Goal: Task Accomplishment & Management: Complete application form

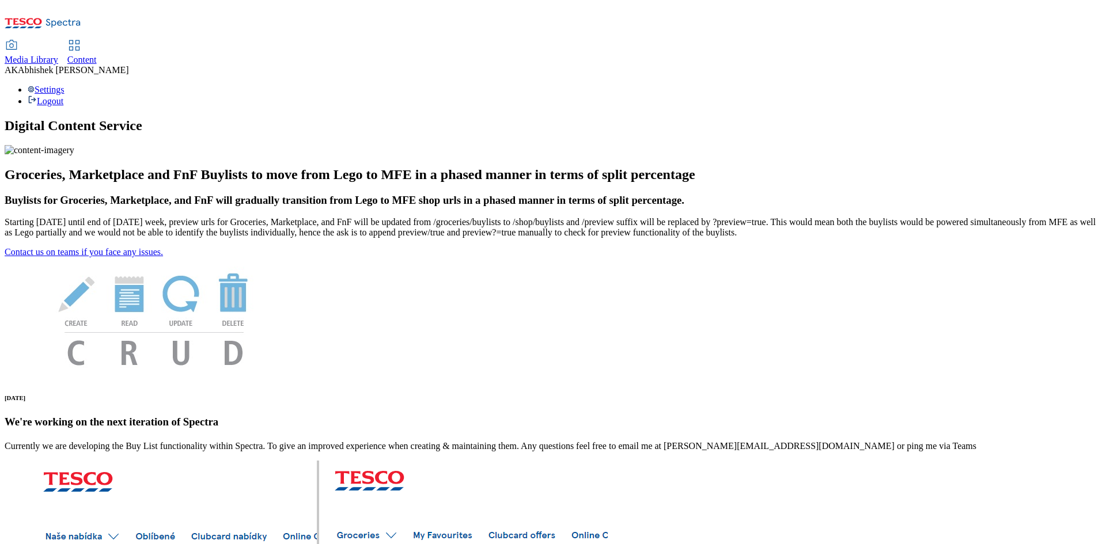
click at [97, 55] on span "Content" at bounding box center [81, 60] width 29 height 10
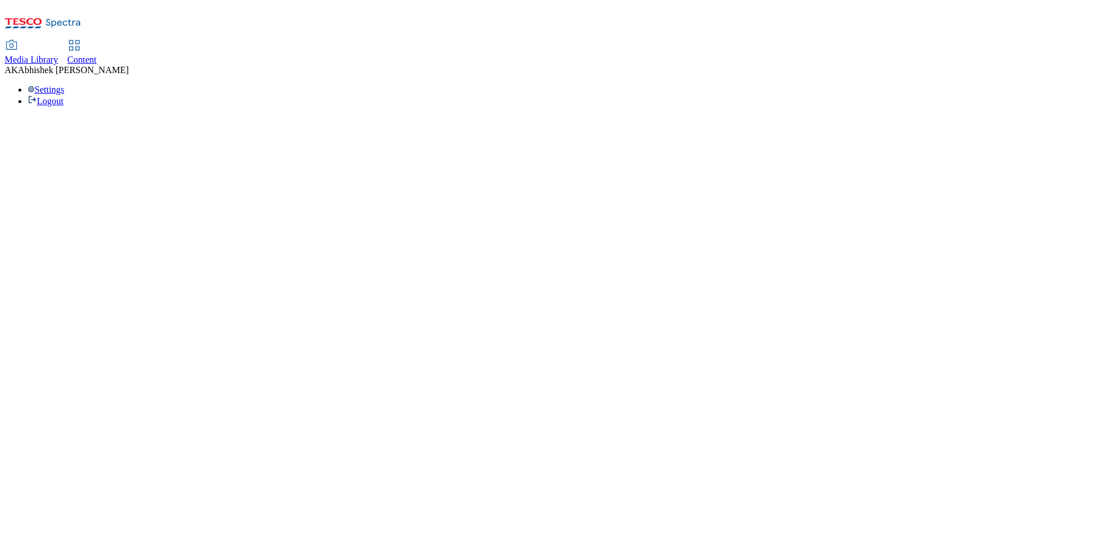
select select "ghs-uk"
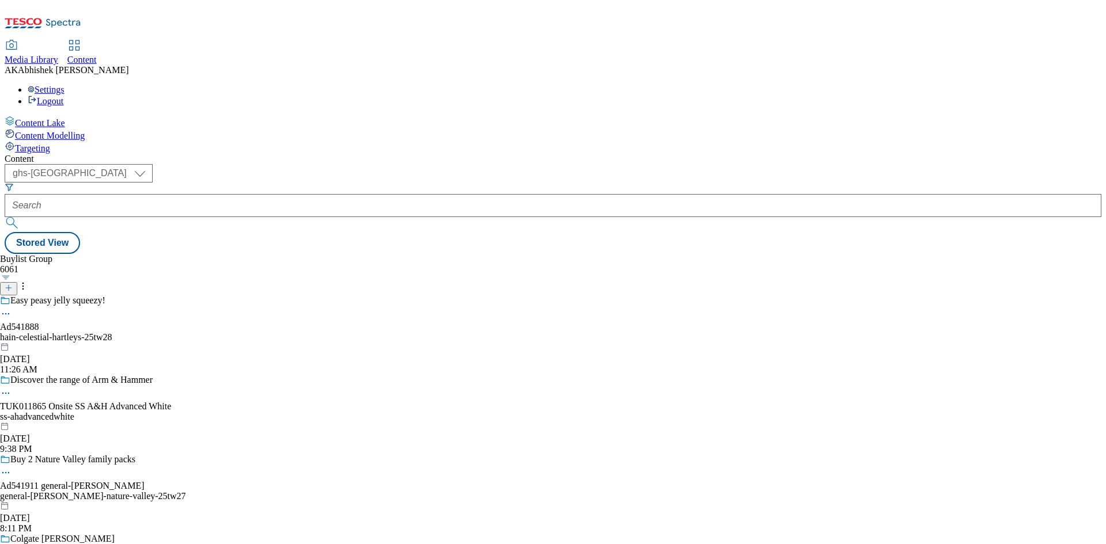
click at [13, 284] on icon at bounding box center [9, 288] width 8 height 8
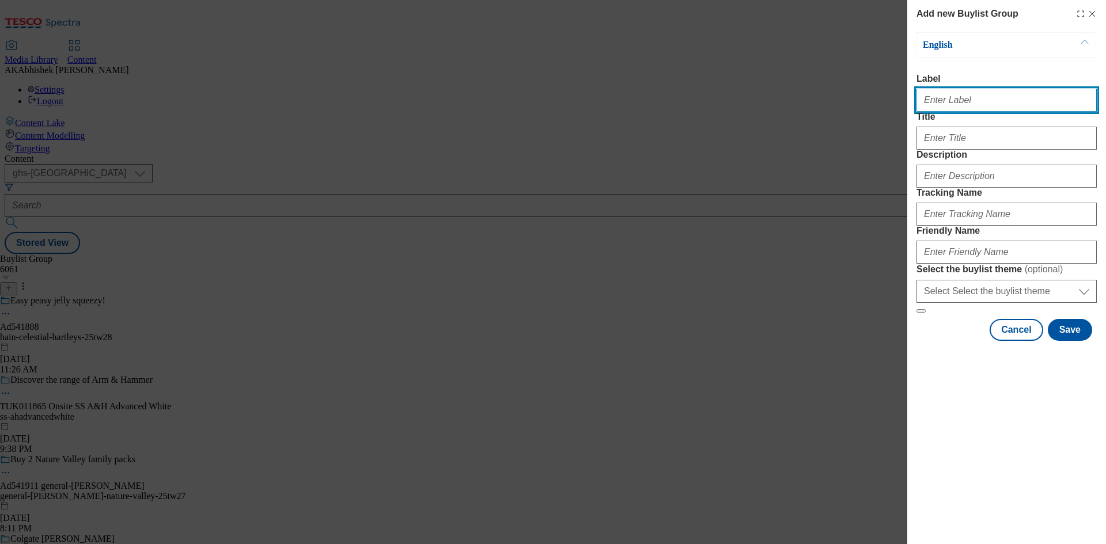
click at [944, 107] on input "Label" at bounding box center [1006, 100] width 180 height 23
paste input "Ad541810 BHFCoreJourneyPackageTargeted TW29 Brand"
click at [944, 104] on input "AdAd541810 BHFCoreJourneyPackageTargeted TW29 Brand" at bounding box center [1006, 100] width 180 height 23
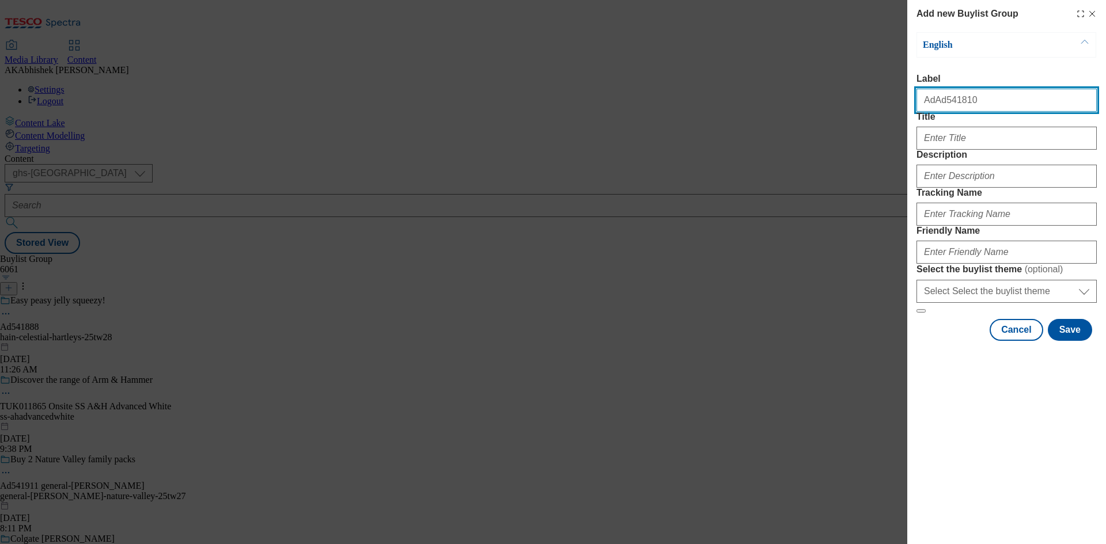
click at [934, 103] on input "AdAd541810" at bounding box center [1006, 100] width 180 height 23
drag, startPoint x: 930, startPoint y: 105, endPoint x: 1071, endPoint y: 108, distance: 140.6
click at [1071, 108] on input "Ad541810" at bounding box center [1006, 100] width 180 height 23
type input "Ad541810"
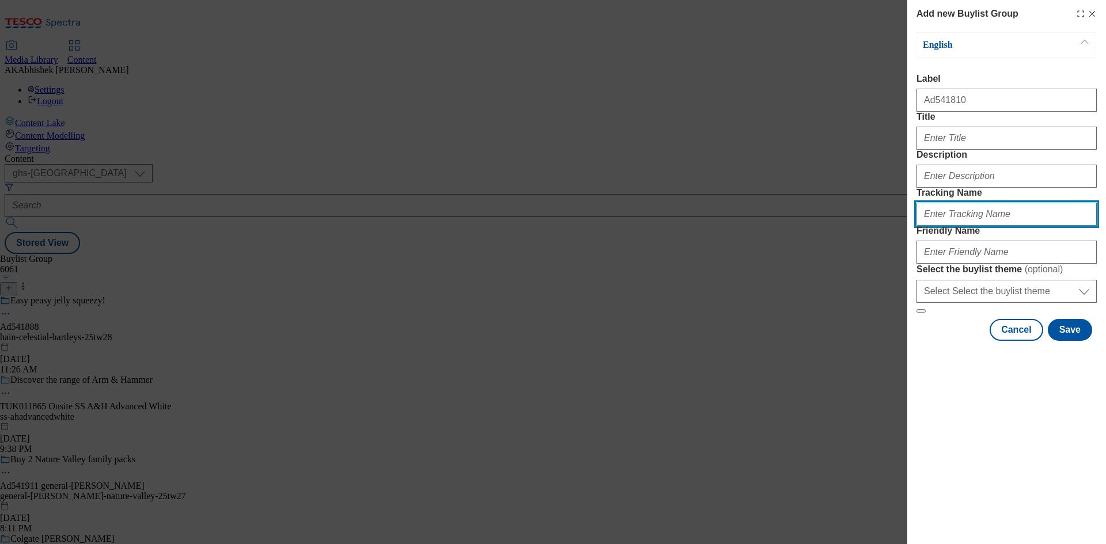
click at [968, 226] on input "Tracking Name" at bounding box center [1006, 214] width 180 height 23
paste input "541810"
type input "DH_AD541810"
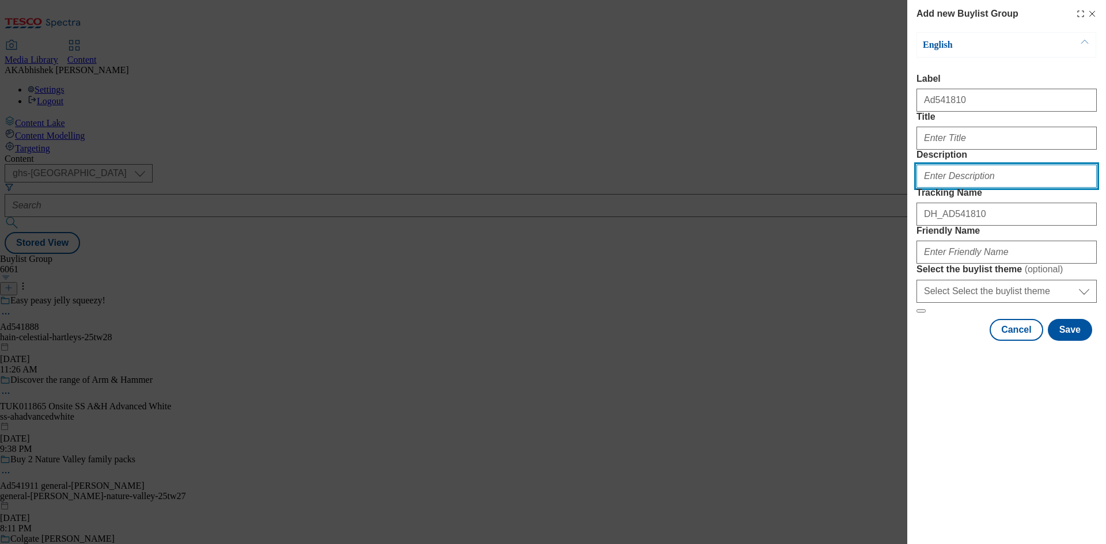
click at [952, 188] on input "Description" at bounding box center [1006, 176] width 180 height 23
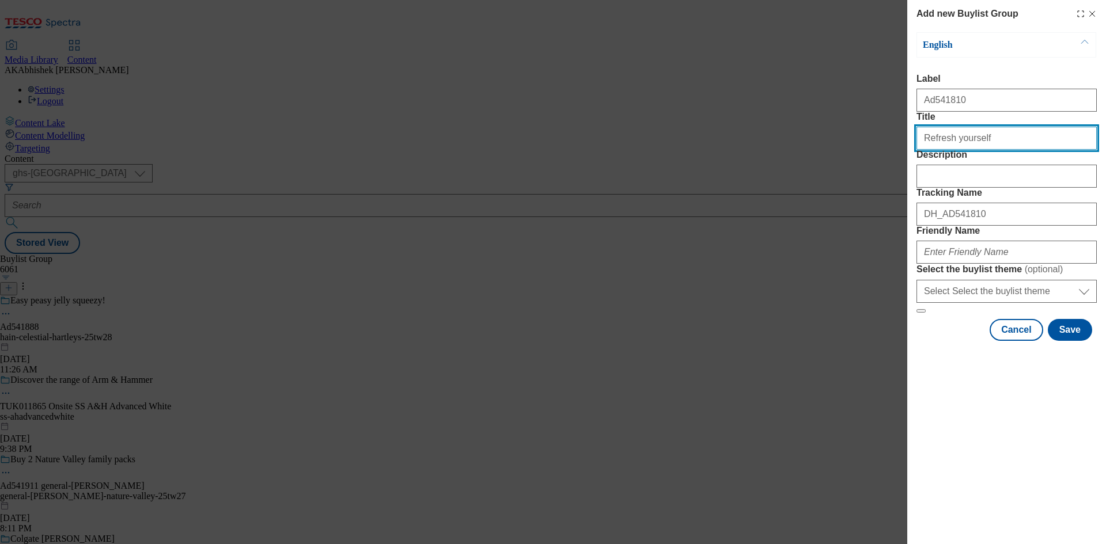
type input "Refresh yourself"
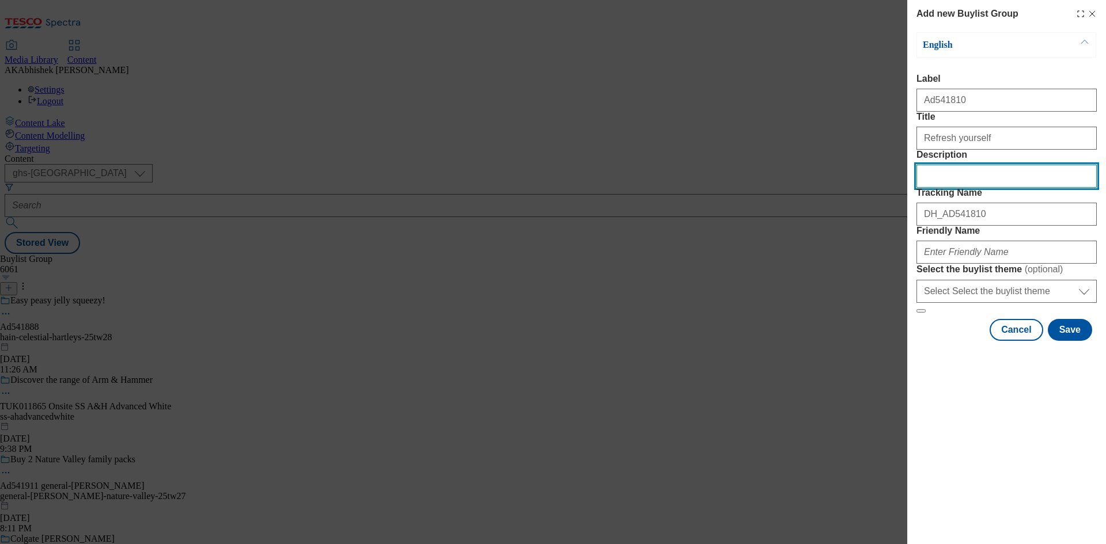
click at [986, 188] on input "Description" at bounding box center [1006, 176] width 180 height 23
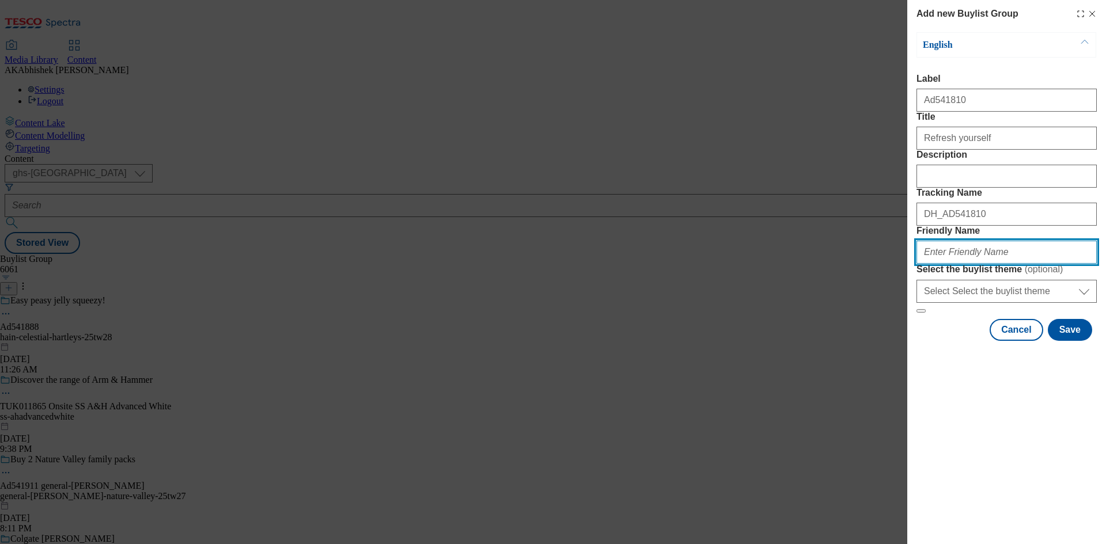
click at [983, 264] on input "Friendly Name" at bounding box center [1006, 252] width 180 height 23
click at [956, 264] on input "Friendly Name" at bounding box center [1006, 252] width 180 height 23
paste input "Highland Spring"
click at [923, 264] on input "Highland Spring" at bounding box center [1006, 252] width 180 height 23
type input "highland-spring-water-25tw29"
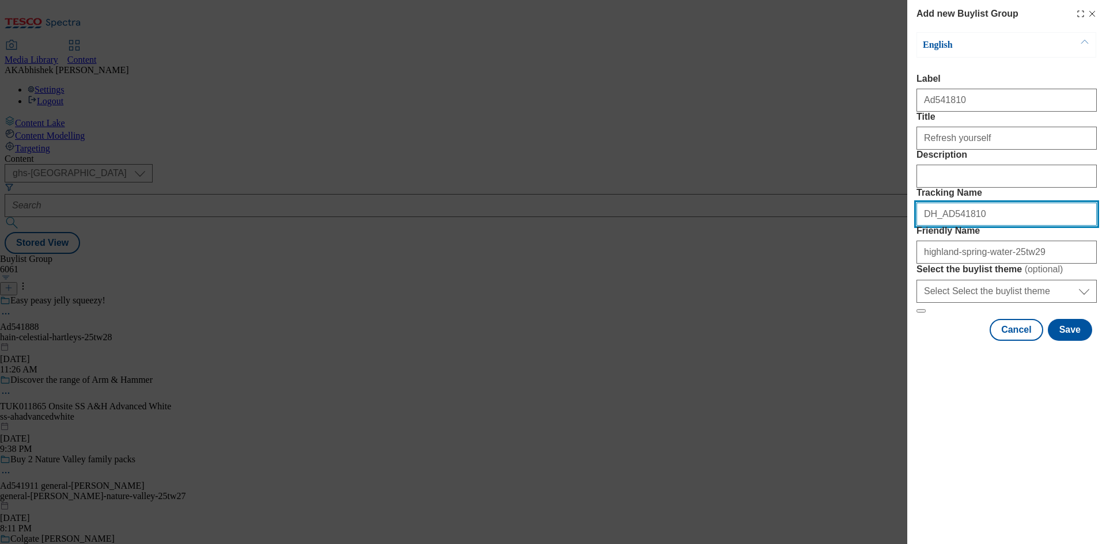
drag, startPoint x: 975, startPoint y: 280, endPoint x: 838, endPoint y: 278, distance: 137.7
click at [838, 278] on div "Add new Buylist Group English Label Ad541810 Title Refresh yourself Description…" at bounding box center [553, 272] width 1106 height 544
click at [1067, 341] on button "Save" at bounding box center [1070, 330] width 44 height 22
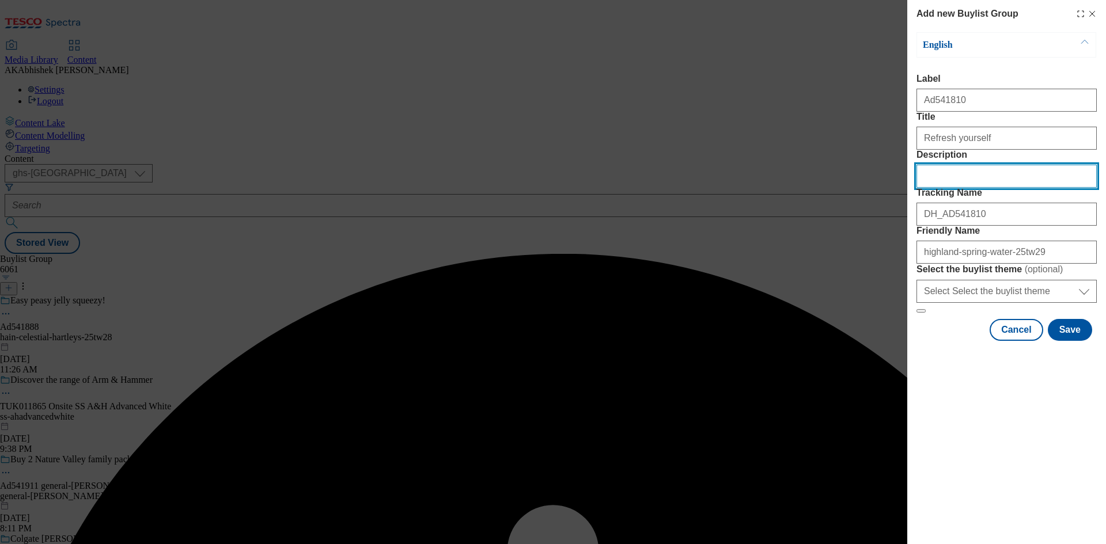
click at [1011, 188] on input "Description" at bounding box center [1006, 176] width 180 height 23
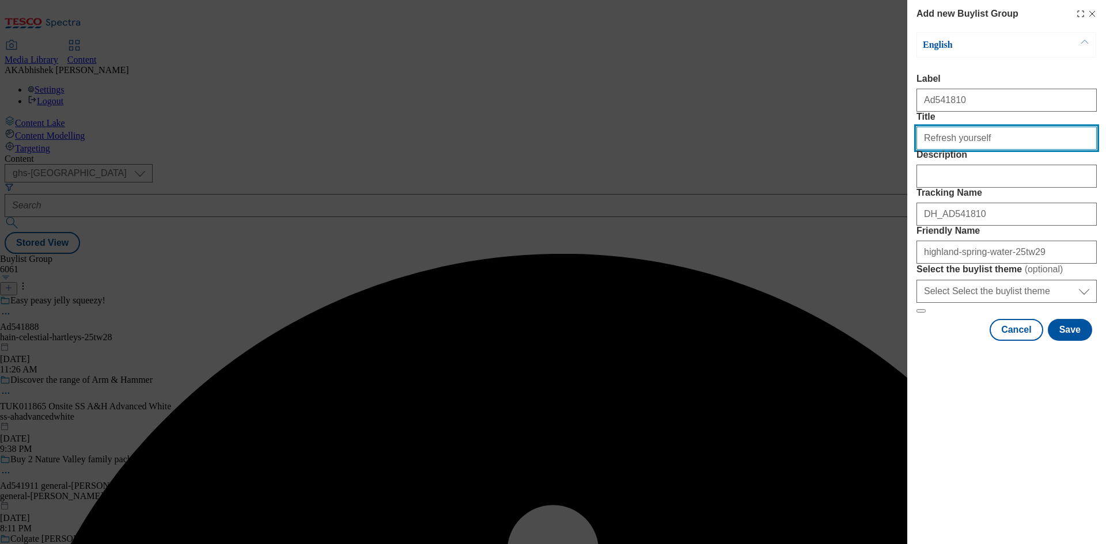
click at [1004, 150] on input "Refresh yourself" at bounding box center [1006, 138] width 180 height 23
type input "Refresh yourself"
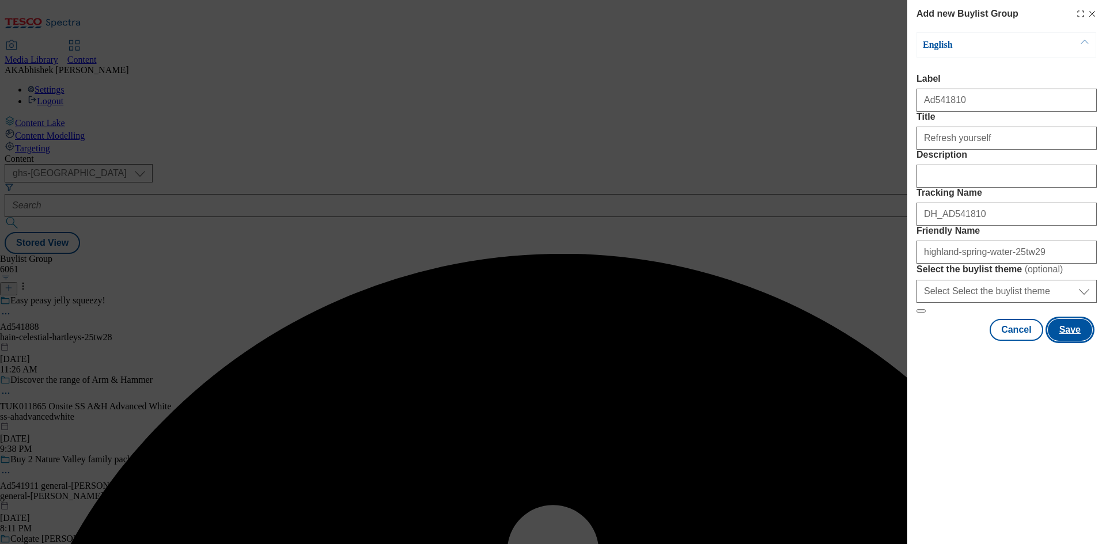
click at [1081, 341] on button "Save" at bounding box center [1070, 330] width 44 height 22
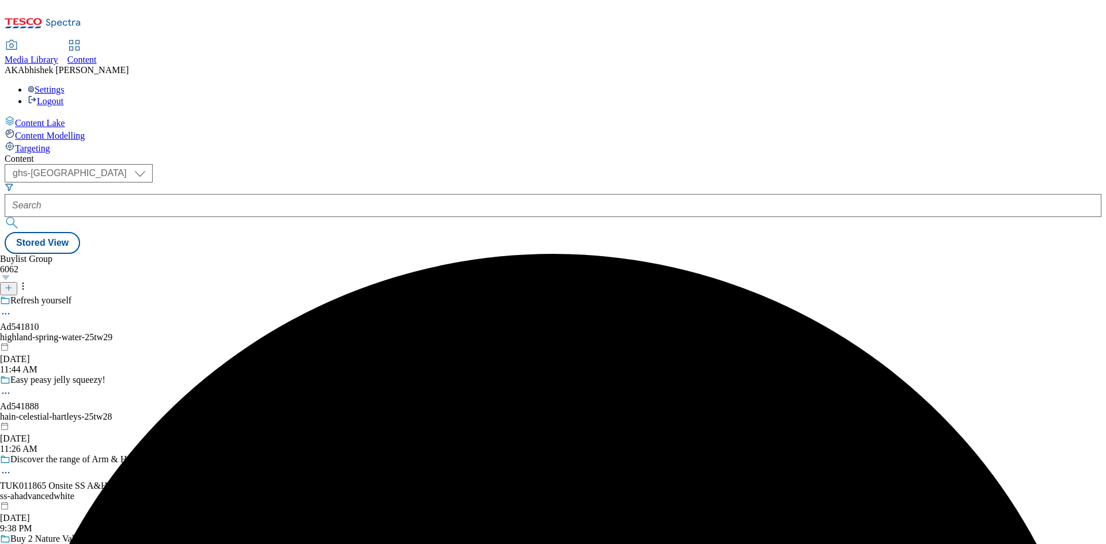
click at [186, 295] on div "Refresh yourself Ad541810 highland-spring-water-25tw29 Aug 28, 2025 11:44 AM" at bounding box center [93, 334] width 186 height 79
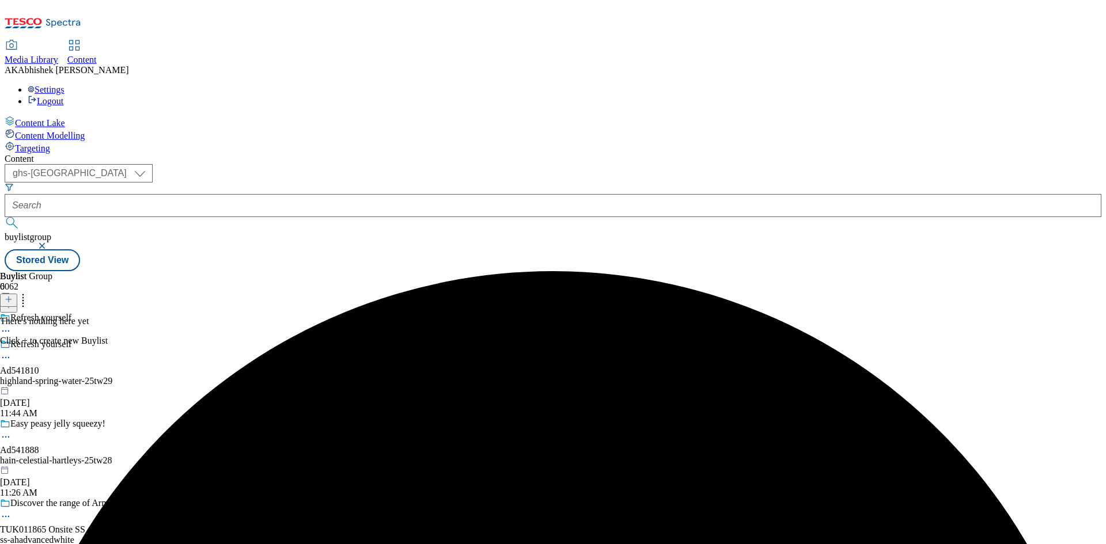
click at [13, 295] on icon at bounding box center [9, 299] width 8 height 8
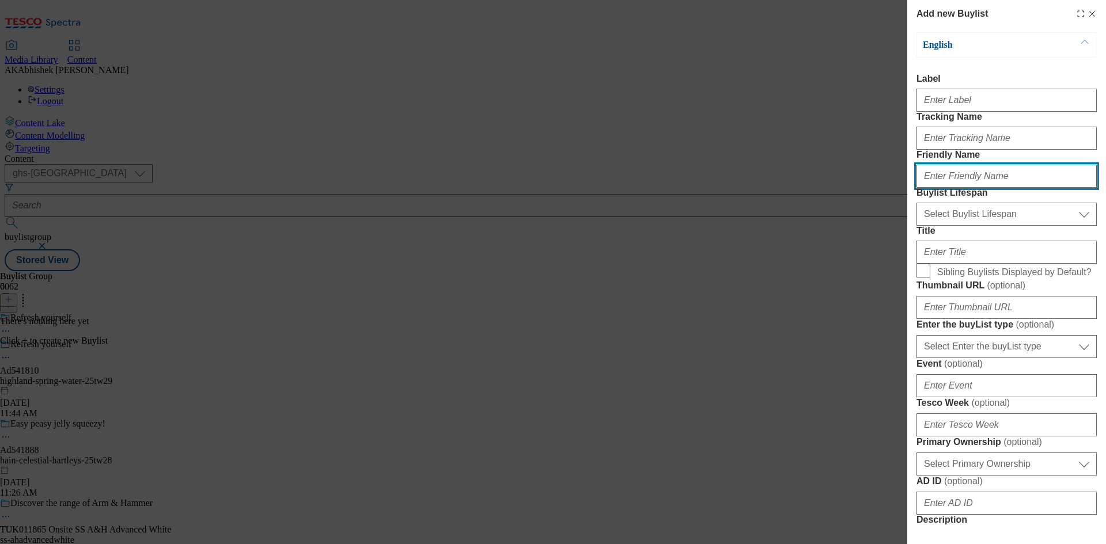
click at [968, 188] on input "Friendly Name" at bounding box center [1006, 176] width 180 height 23
paste input "DH_AD541810"
type input "DH_AD541810"
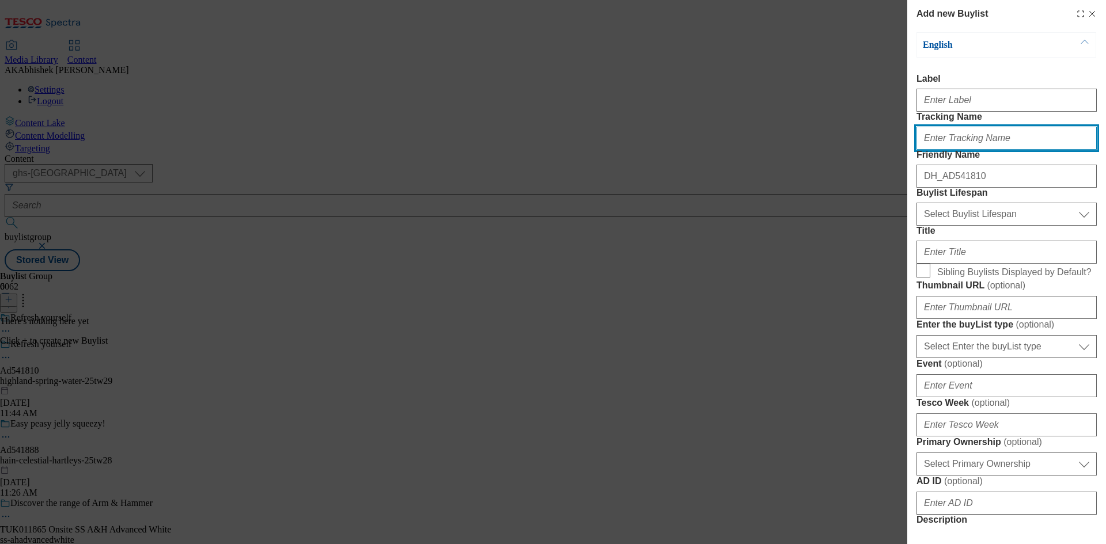
click at [961, 150] on input "Tracking Name" at bounding box center [1006, 138] width 180 height 23
paste input "DH_AD541810"
click at [944, 150] on input "DH_AD541810" at bounding box center [1006, 138] width 180 height 23
type input "DH_AD541810"
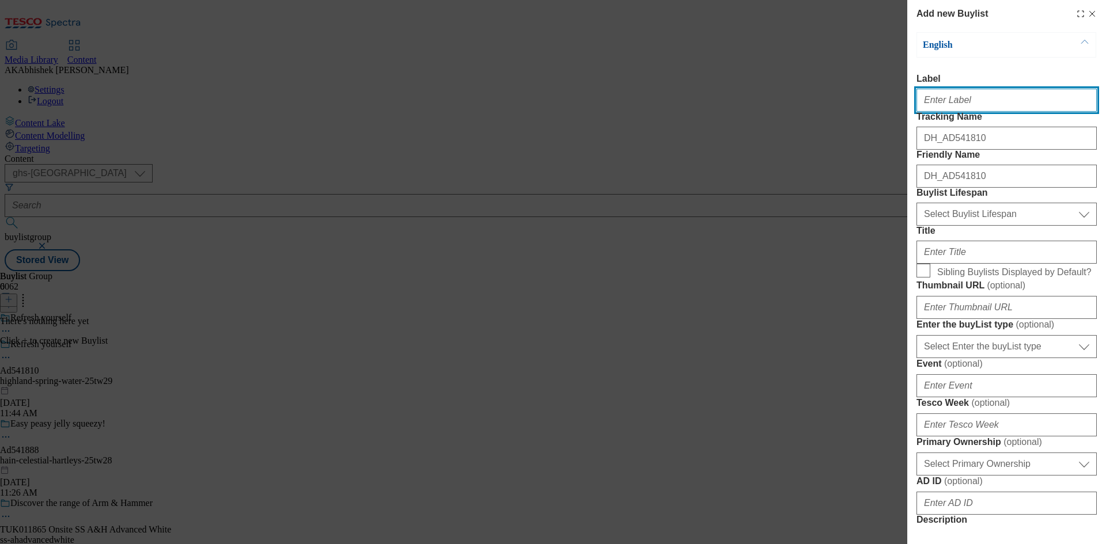
click at [973, 108] on input "Label" at bounding box center [1006, 100] width 180 height 23
paste input "541810"
click at [922, 106] on input "541810" at bounding box center [1006, 100] width 180 height 23
type input "Ad541810"
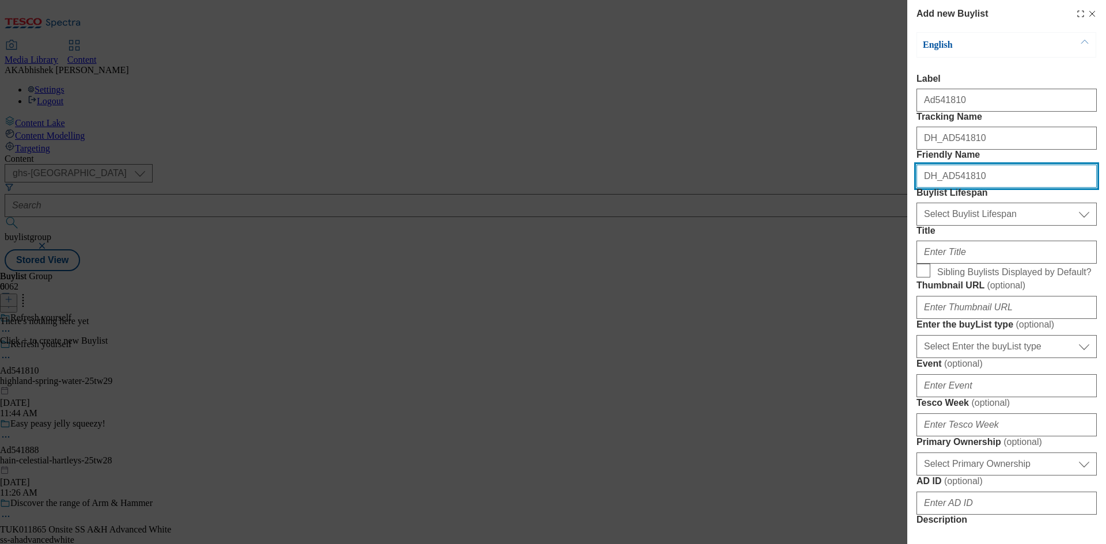
click at [990, 188] on input "DH_AD541810" at bounding box center [1006, 176] width 180 height 23
paste input "highland-spring"
type input "highland-spring"
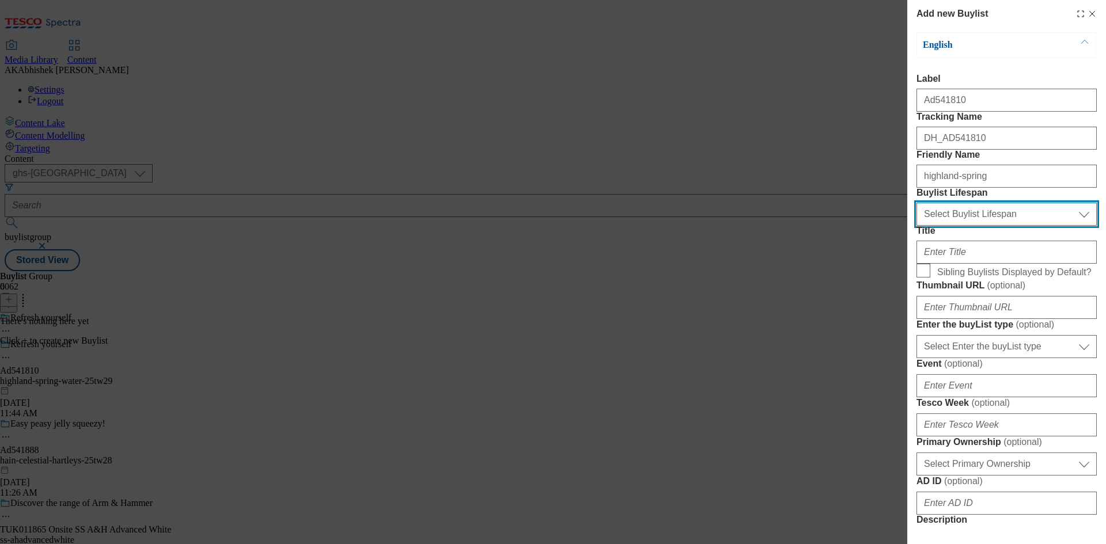
click at [981, 226] on select "Select Buylist Lifespan evergreen seasonal tactical" at bounding box center [1006, 214] width 180 height 23
select select "tactical"
click at [916, 226] on select "Select Buylist Lifespan evergreen seasonal tactical" at bounding box center [1006, 214] width 180 height 23
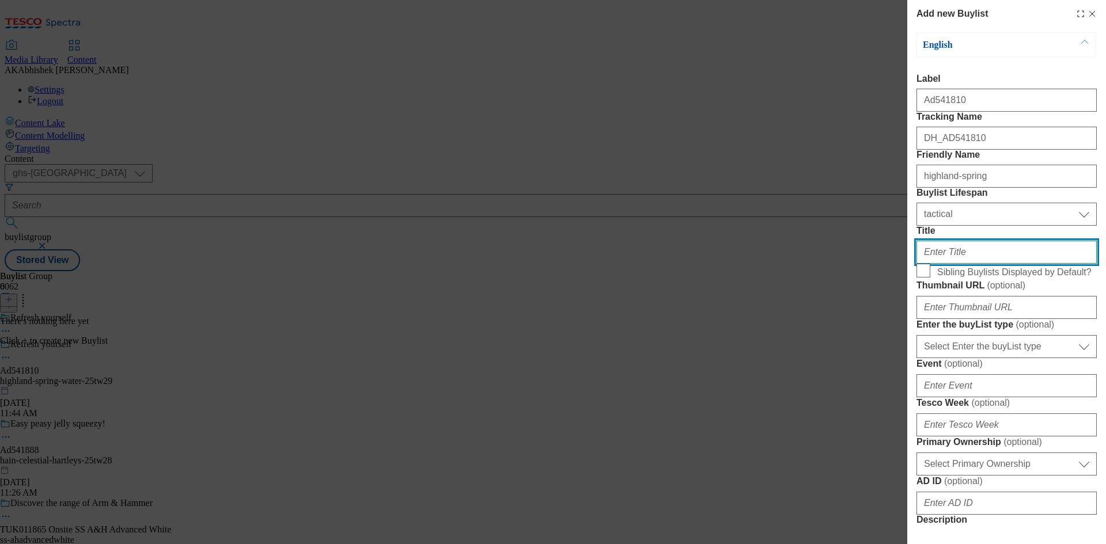
click at [980, 264] on input "Title" at bounding box center [1006, 252] width 180 height 23
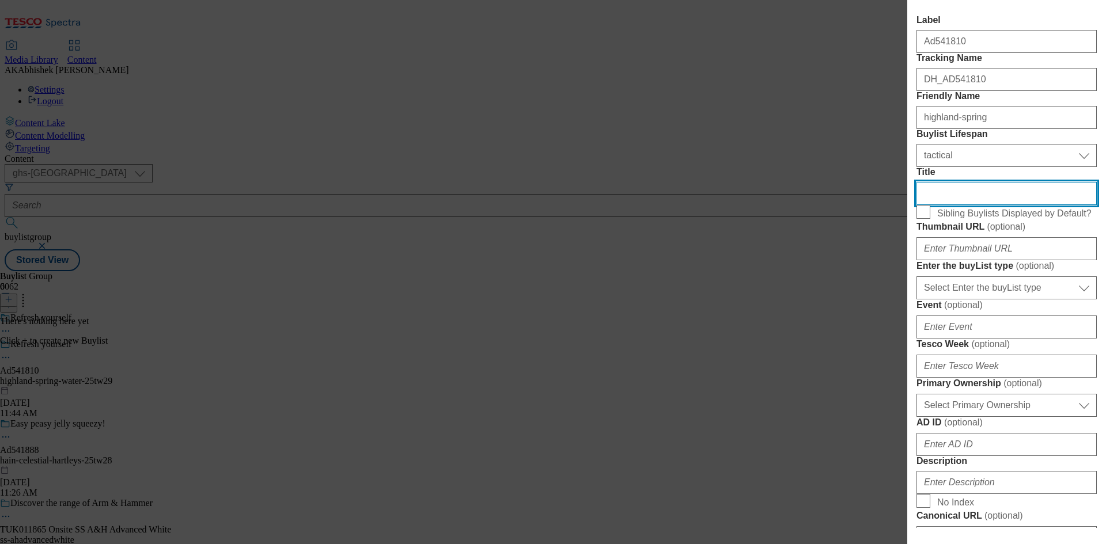
scroll to position [173, 0]
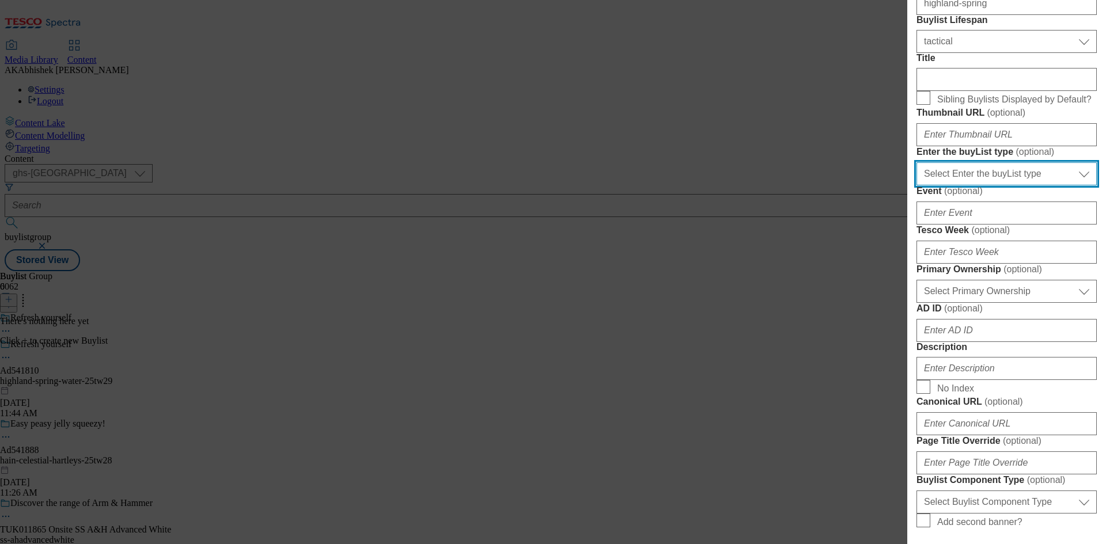
click at [1016, 185] on select "Select Enter the buyList type event supplier funded long term >4 weeks supplier…" at bounding box center [1006, 173] width 180 height 23
select select "supplier funded short term 1-3 weeks"
click at [916, 185] on select "Select Enter the buyList type event supplier funded long term >4 weeks supplier…" at bounding box center [1006, 173] width 180 height 23
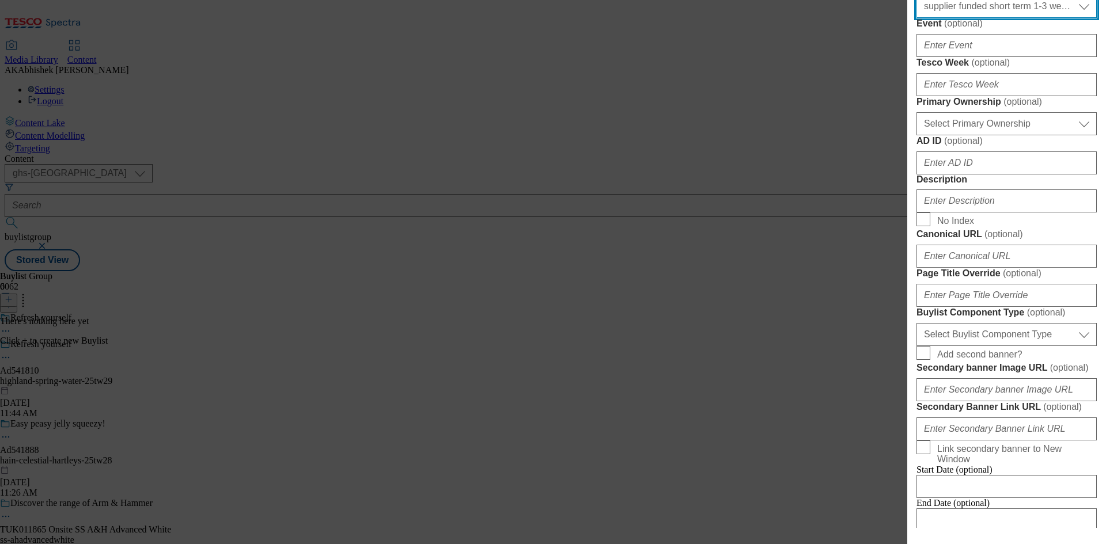
scroll to position [346, 0]
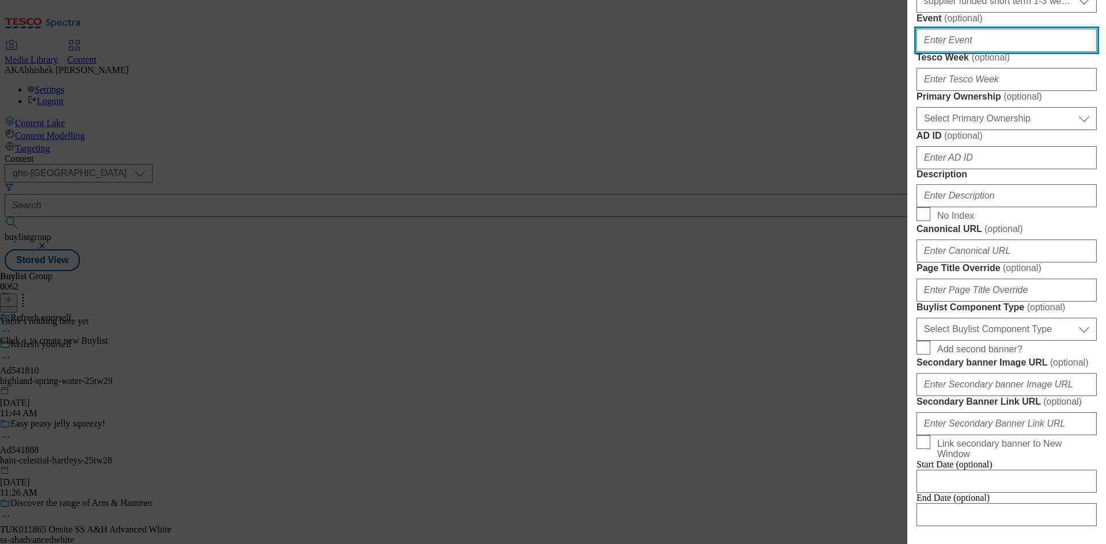
click at [957, 52] on input "Event ( optional )" at bounding box center [1006, 40] width 180 height 23
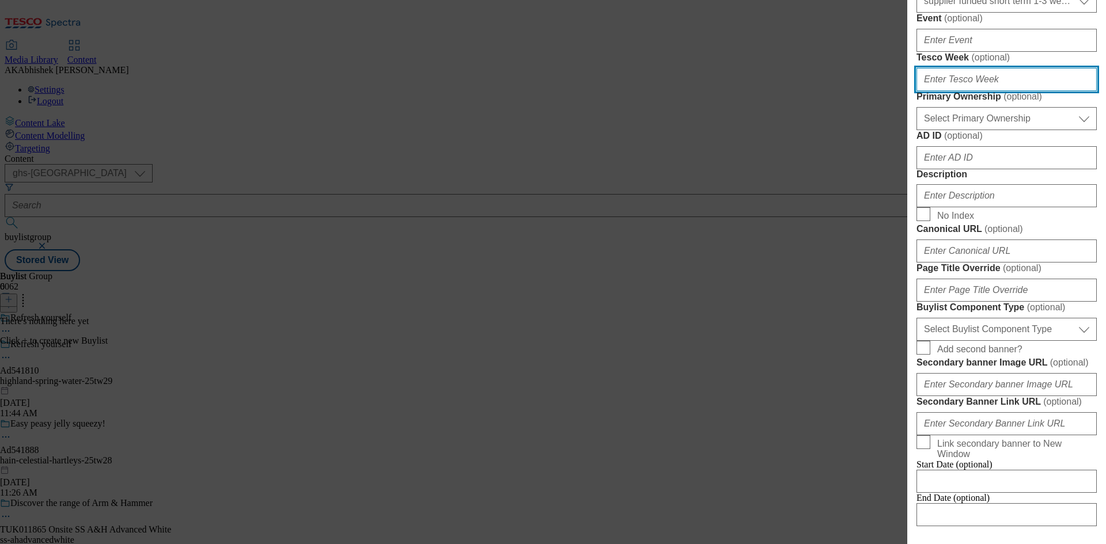
click at [961, 91] on input "Tesco Week ( optional )" at bounding box center [1006, 79] width 180 height 23
type input "29"
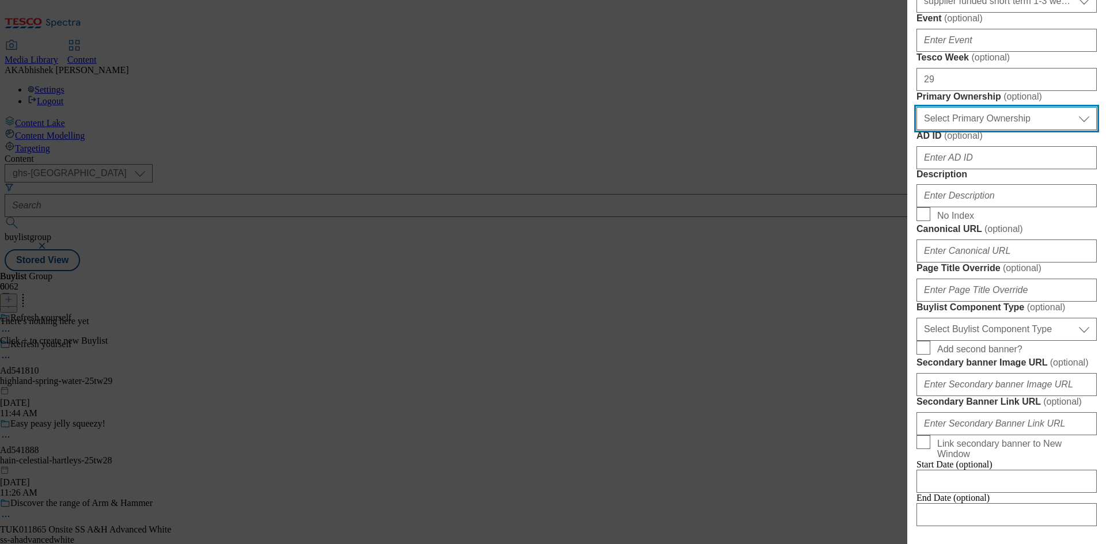
click at [962, 130] on select "Select Primary Ownership tesco dunnhumby" at bounding box center [1006, 118] width 180 height 23
select select "dunnhumby"
click at [916, 130] on select "Select Primary Ownership tesco dunnhumby" at bounding box center [1006, 118] width 180 height 23
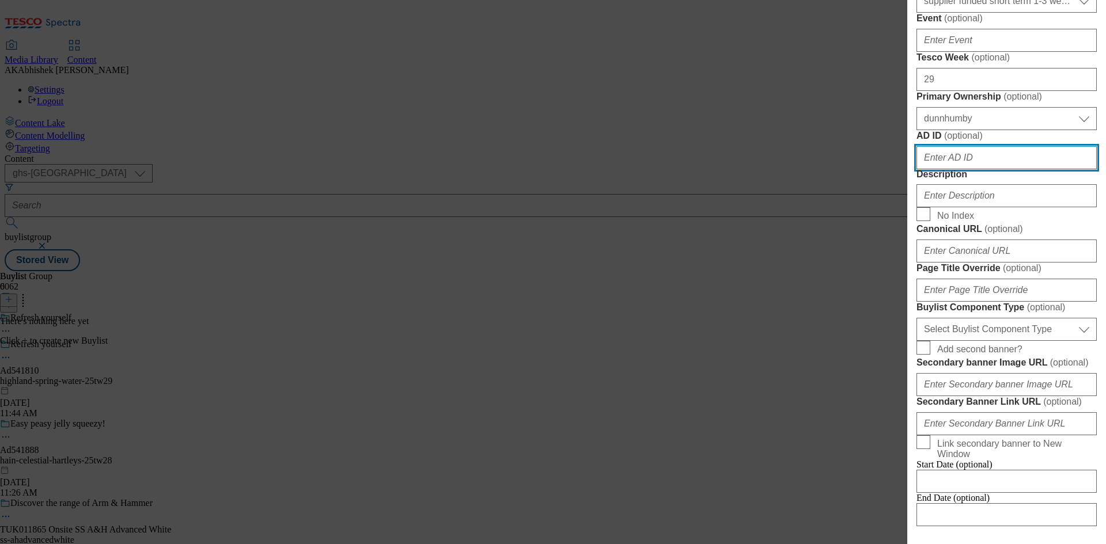
click at [981, 169] on input "AD ID ( optional )" at bounding box center [1006, 157] width 180 height 23
paste input "541810"
type input "541810"
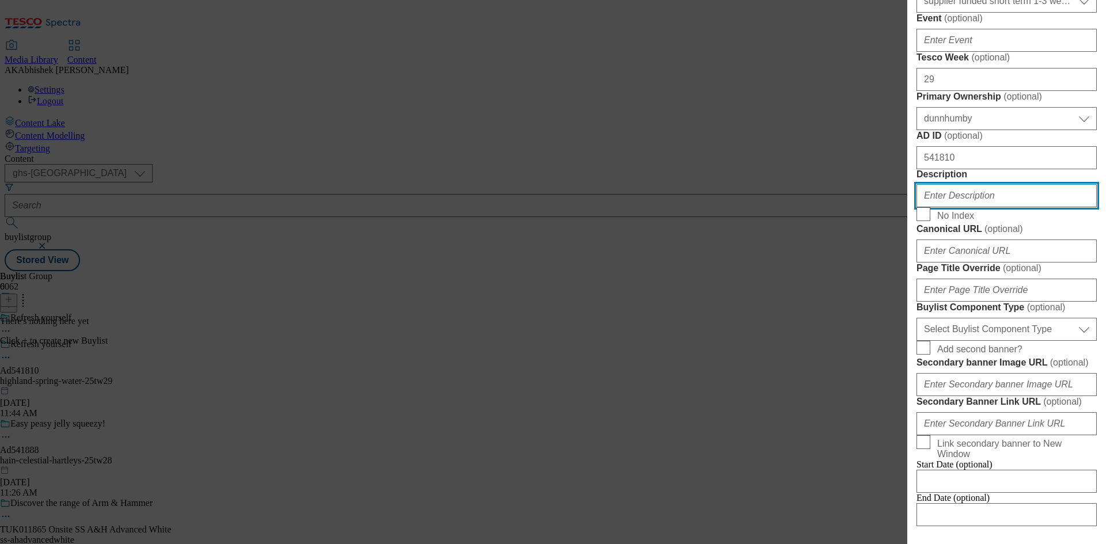
click at [1002, 207] on input "Description" at bounding box center [1006, 195] width 180 height 23
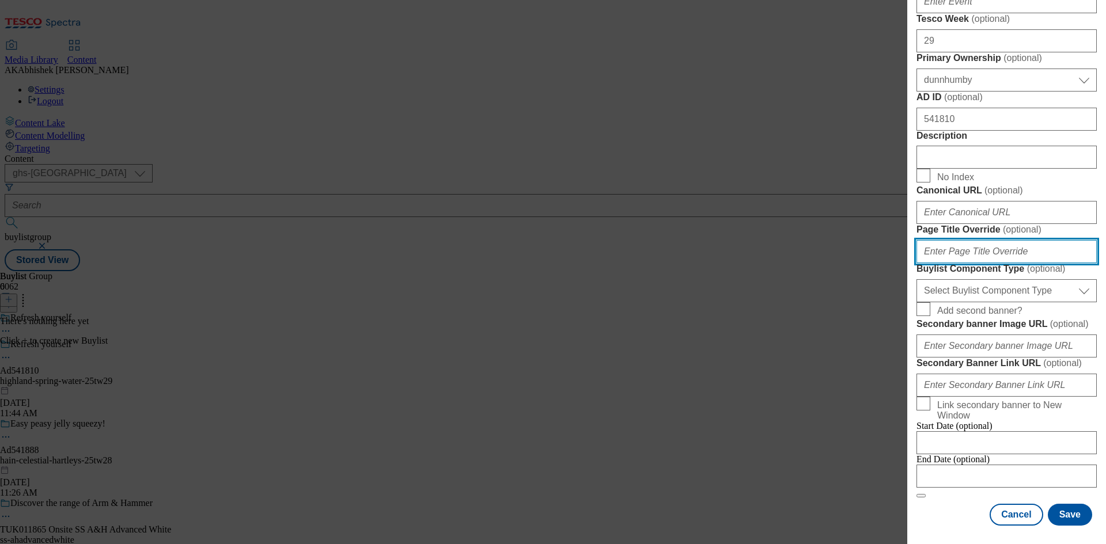
click at [978, 263] on input "Page Title Override ( optional )" at bounding box center [1006, 251] width 180 height 23
click at [997, 302] on div "Buylist Component Type ( optional ) Select Buylist Component Type Banner Compet…" at bounding box center [1006, 282] width 180 height 39
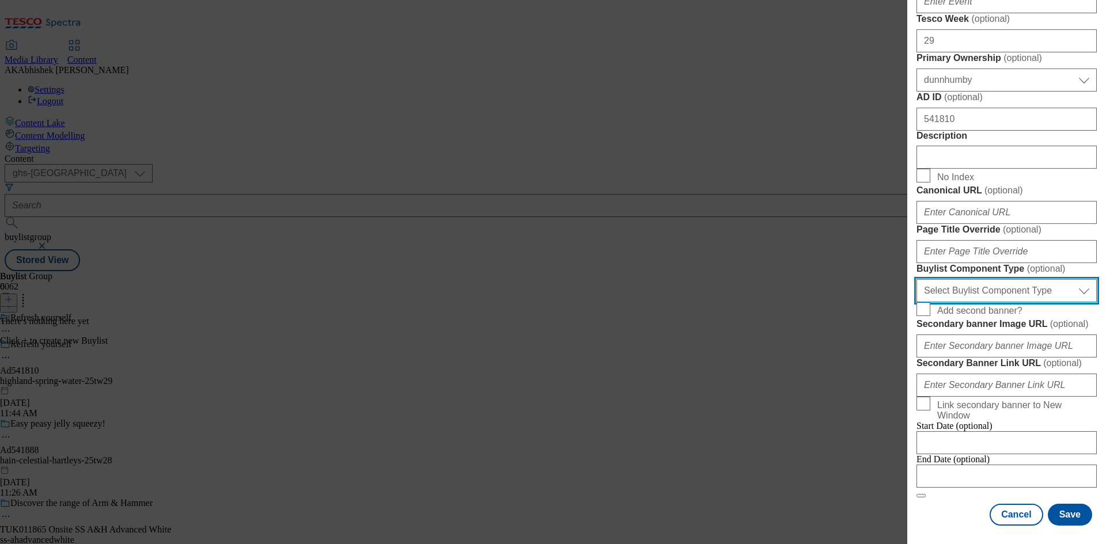
click at [996, 302] on select "Select Buylist Component Type Banner Competition Header Meal" at bounding box center [1006, 290] width 180 height 23
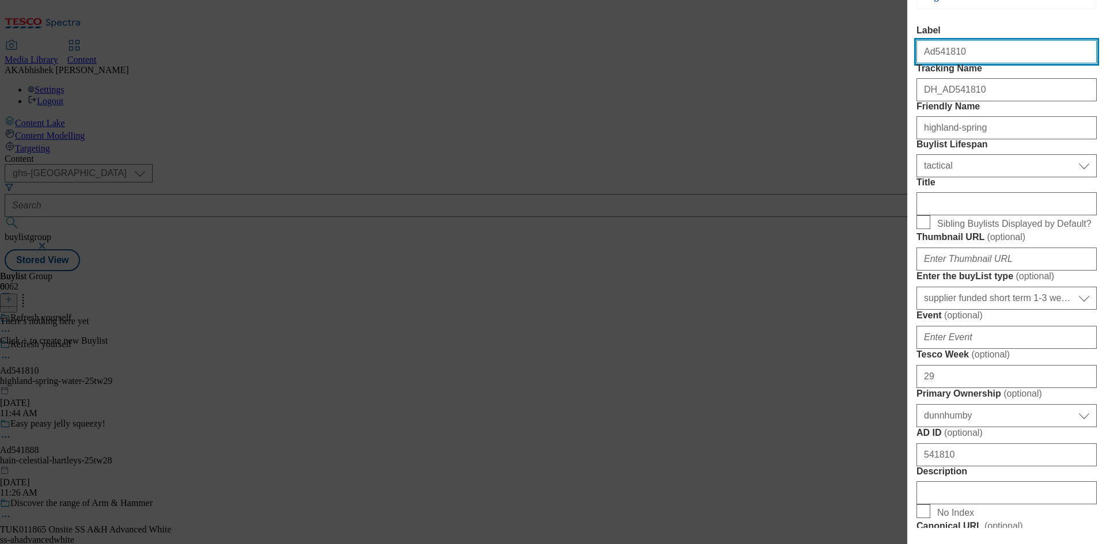
select select "Banner"
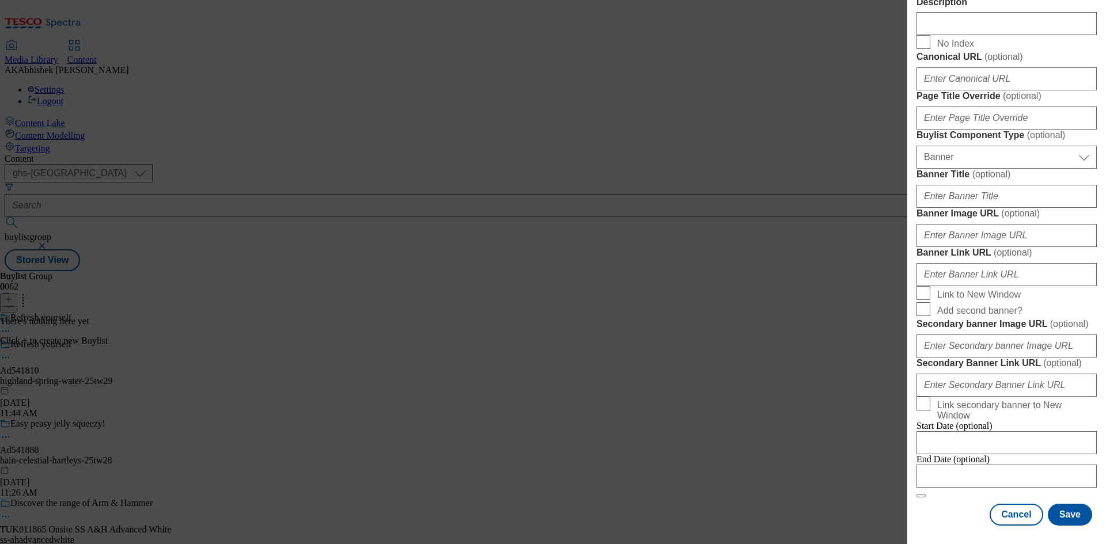
scroll to position [702, 0]
click at [969, 169] on select "Select Buylist Component Type Banner Competition Header Meal" at bounding box center [1006, 157] width 180 height 23
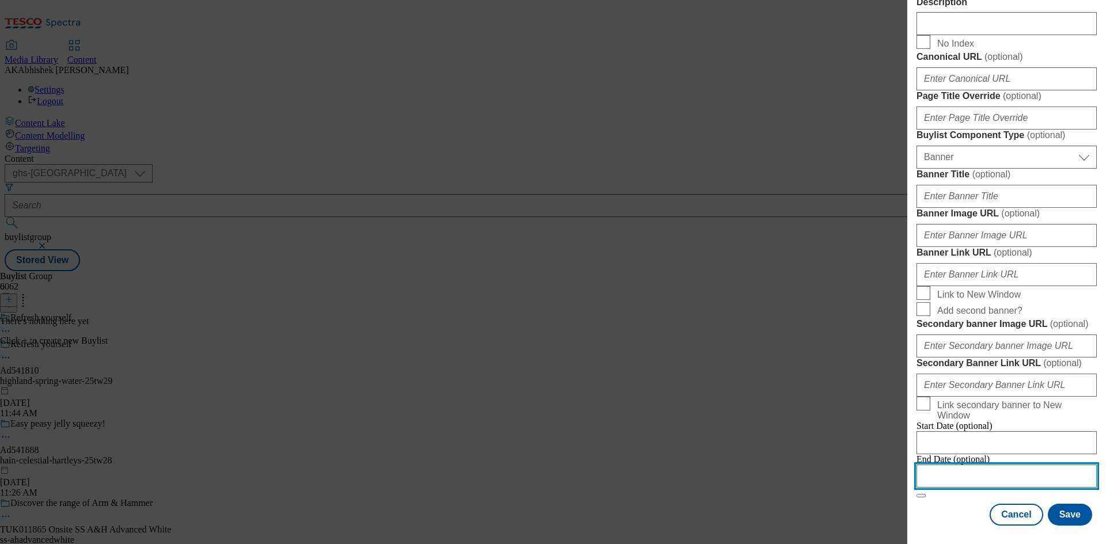
click at [986, 465] on input "Modal" at bounding box center [1006, 476] width 180 height 23
select select "2025"
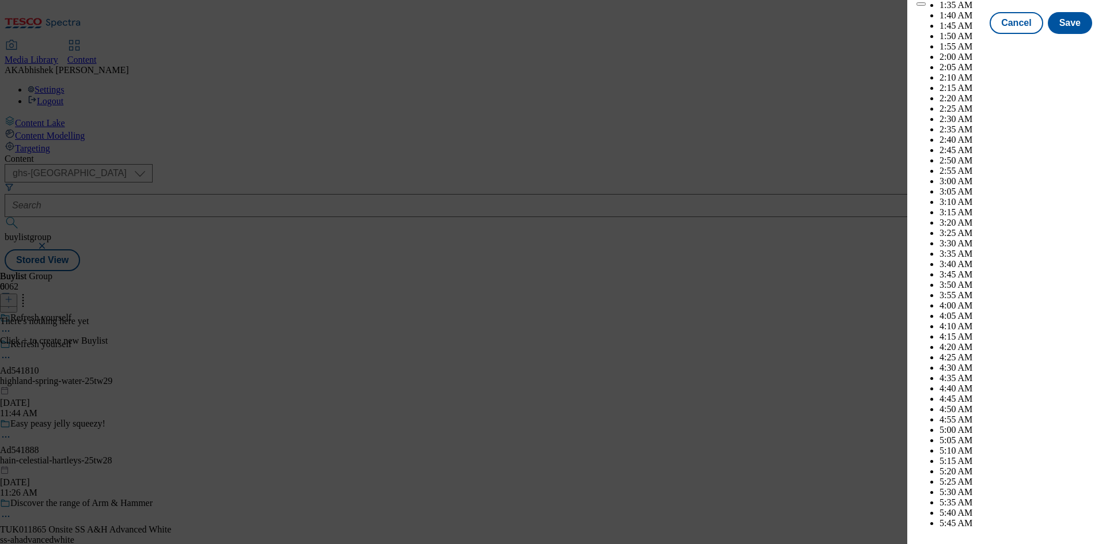
scroll to position [2994, 0]
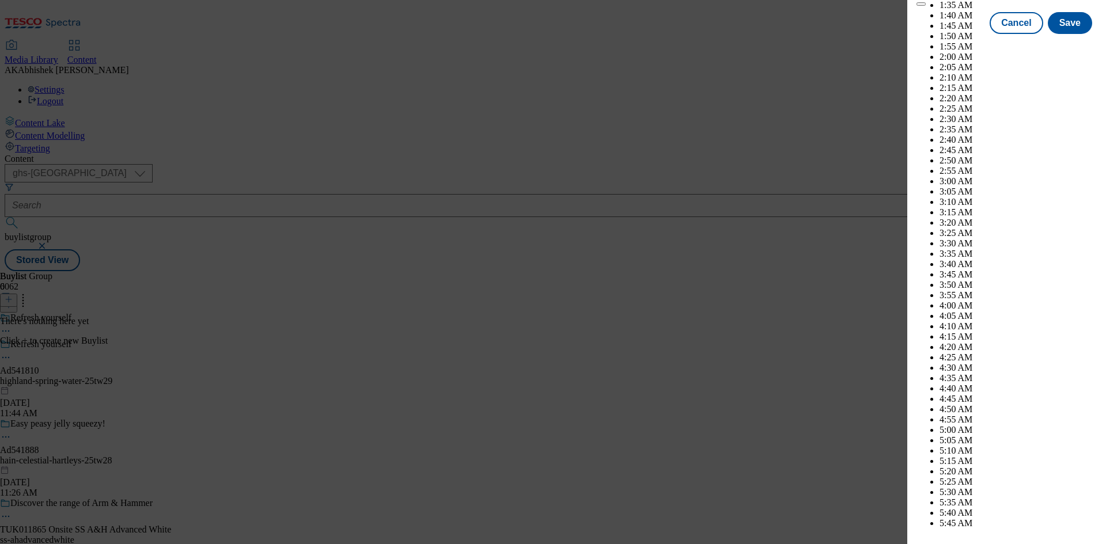
select select "December"
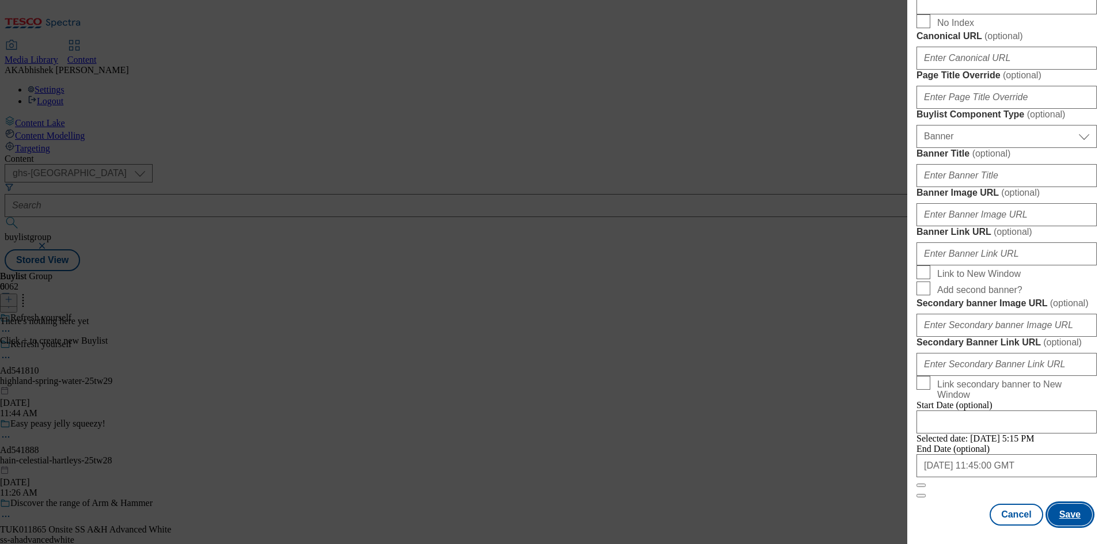
click at [1073, 521] on button "Save" at bounding box center [1070, 515] width 44 height 22
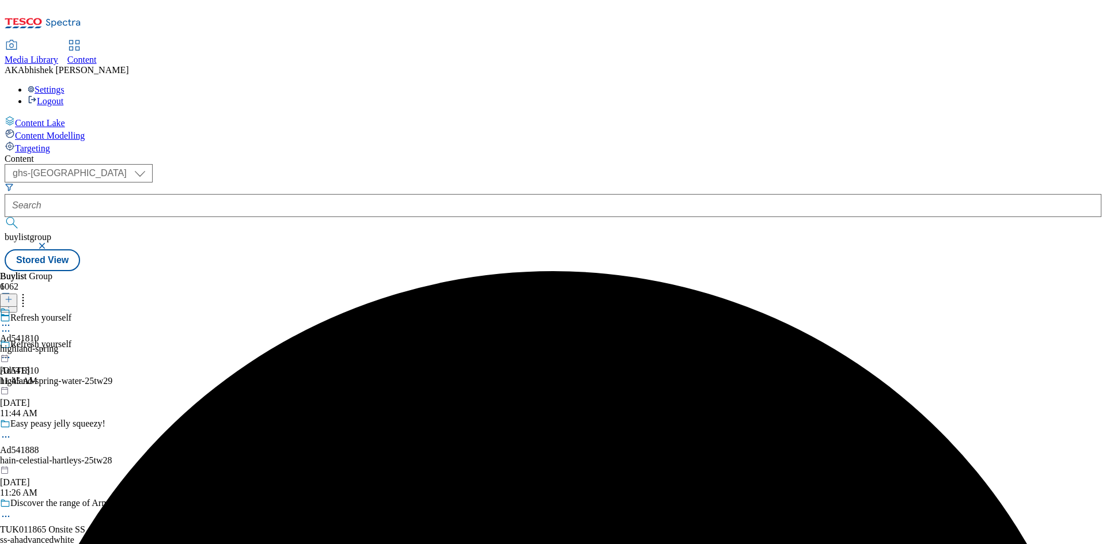
click at [58, 344] on div "highland-spring" at bounding box center [29, 349] width 58 height 10
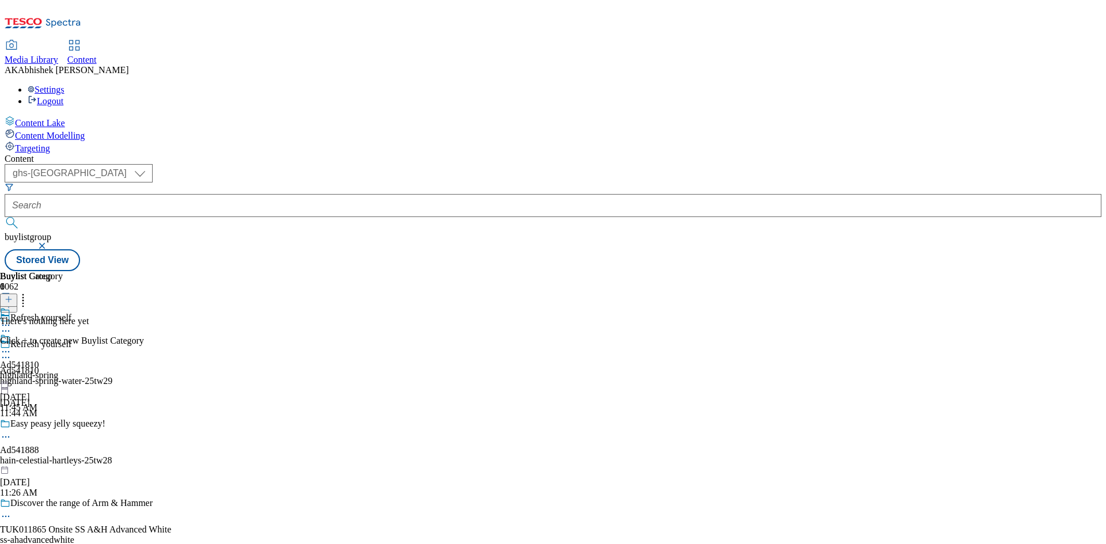
click at [13, 295] on icon at bounding box center [9, 299] width 8 height 8
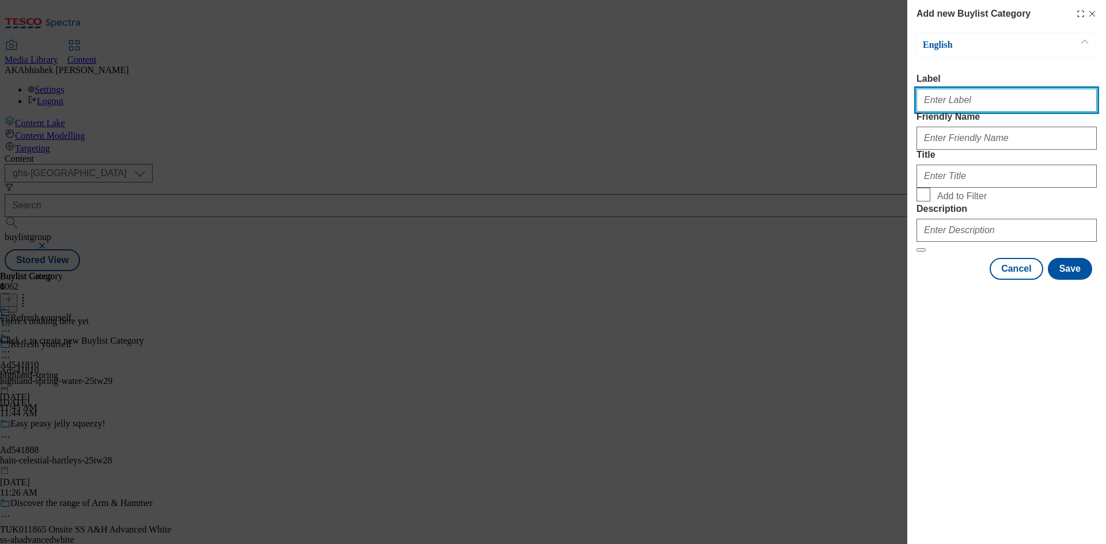
click at [933, 105] on input "Label" at bounding box center [1006, 100] width 180 height 23
paste input "541810"
type input "Ad541810"
click at [998, 149] on div "Modal" at bounding box center [1006, 136] width 180 height 28
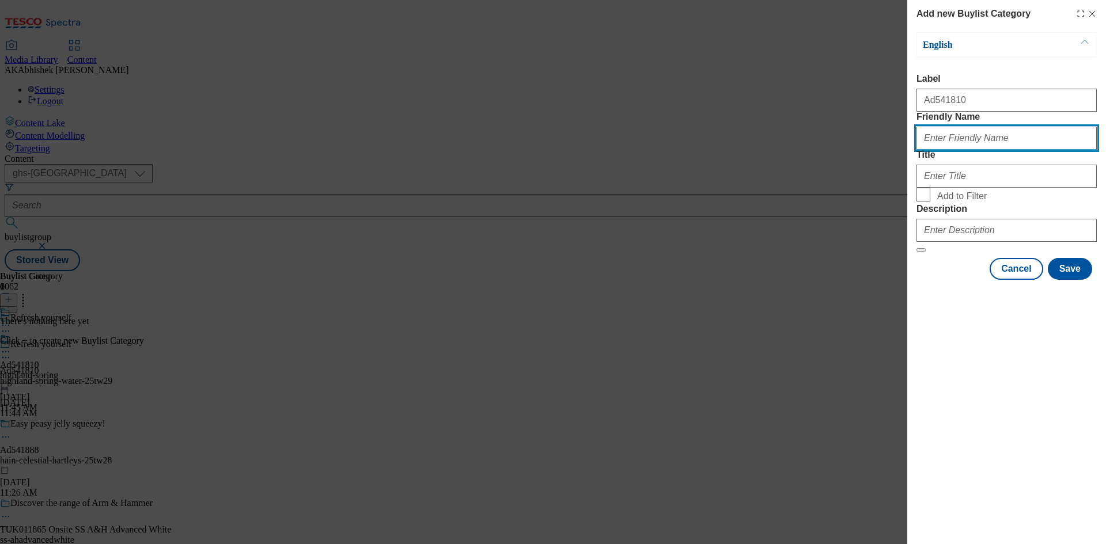
click at [1029, 150] on input "Friendly Name" at bounding box center [1006, 138] width 180 height 23
paste input "highland-spring-water"
type input "highland-spring-water"
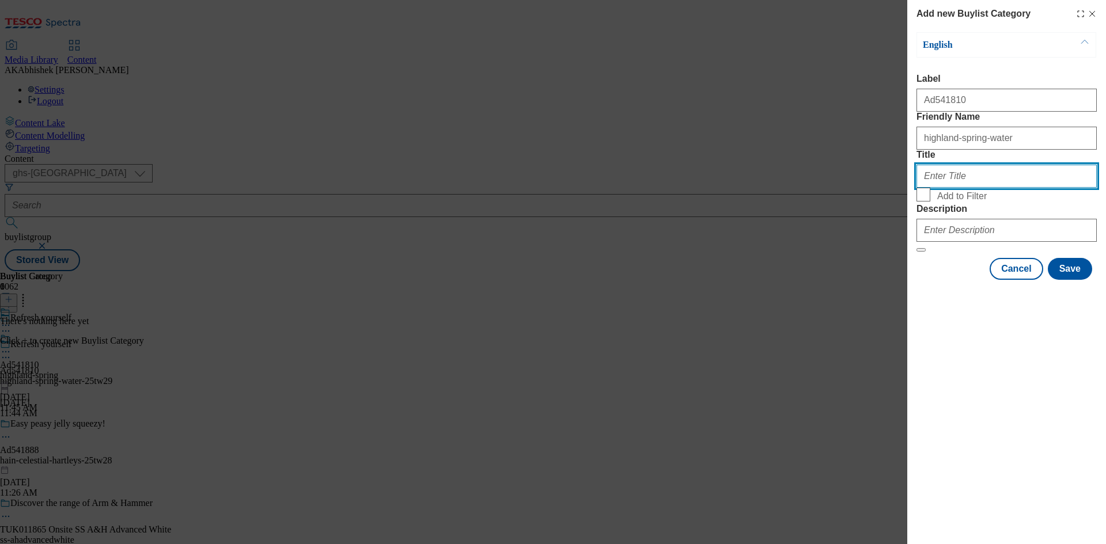
click at [971, 188] on input "Title" at bounding box center [1006, 176] width 180 height 23
paste input "Highland Spring"
type input "Highland Spring"
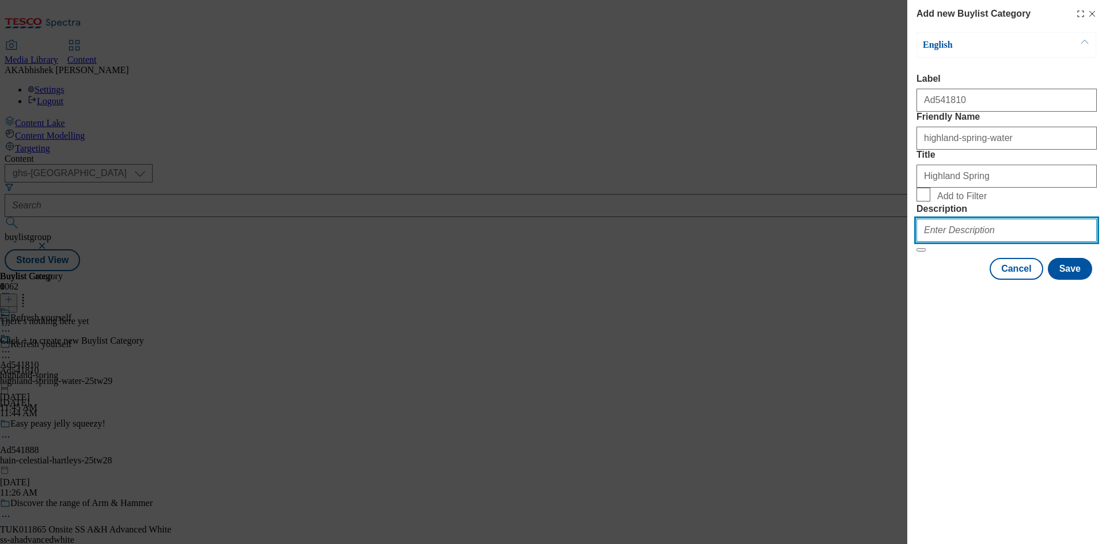
click at [994, 242] on input "Description" at bounding box center [1006, 230] width 180 height 23
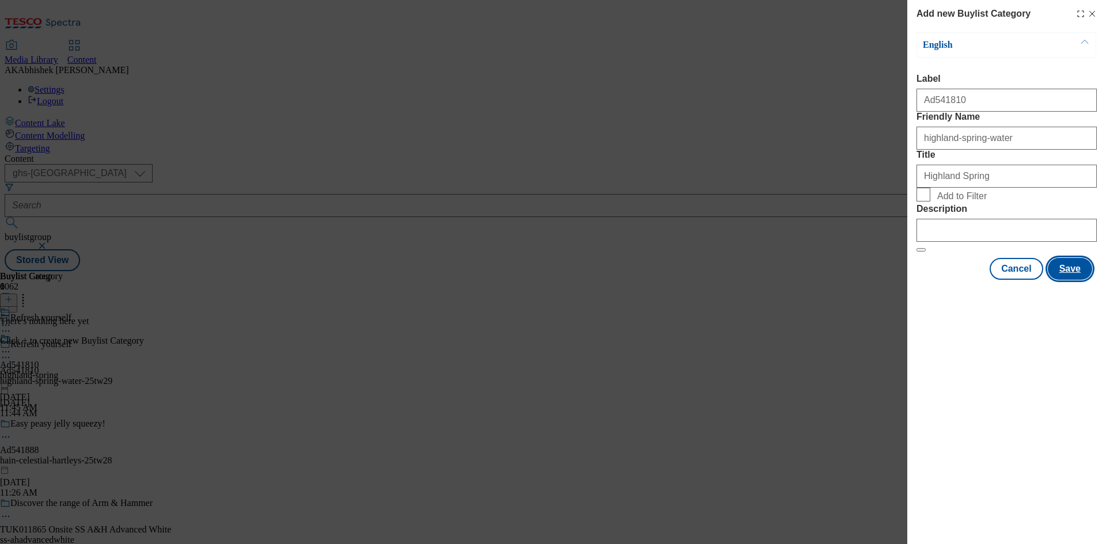
click at [1067, 280] on button "Save" at bounding box center [1070, 269] width 44 height 22
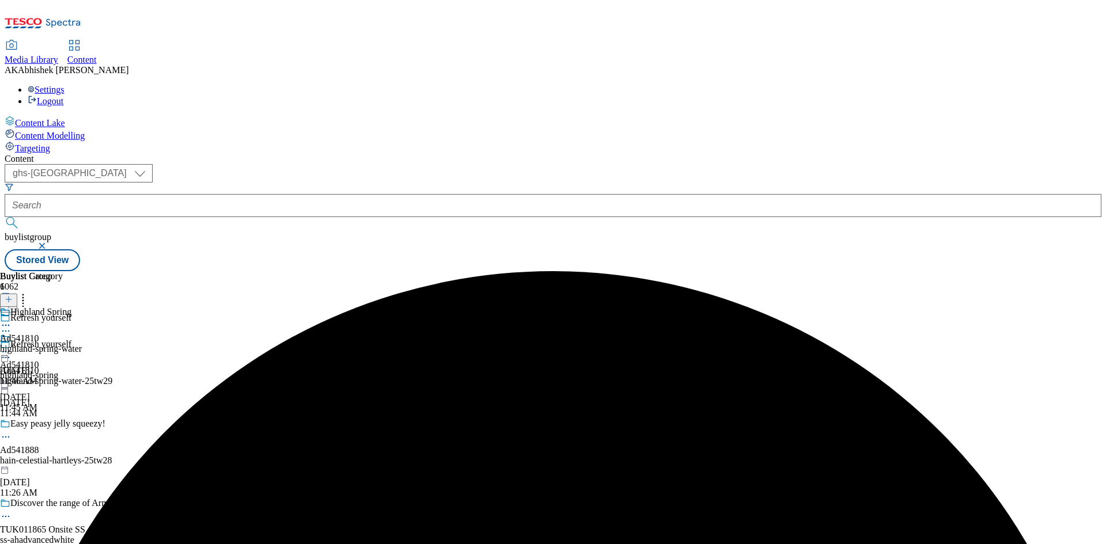
click at [82, 307] on div "Highland Spring Ad541810 highland-spring-water Aug 28, 2025 11:46 AM" at bounding box center [41, 346] width 82 height 79
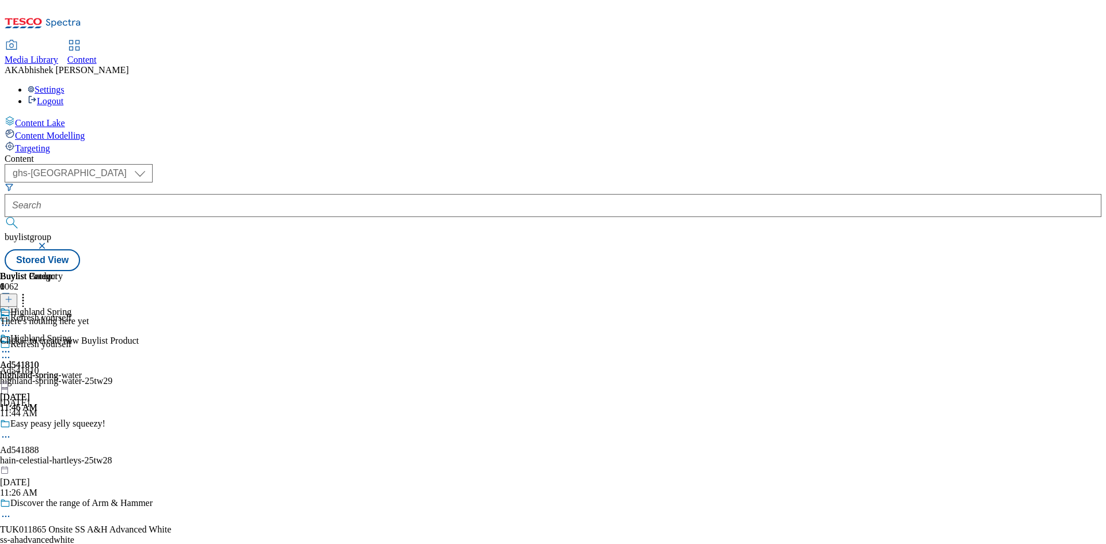
click at [13, 295] on icon at bounding box center [9, 299] width 8 height 8
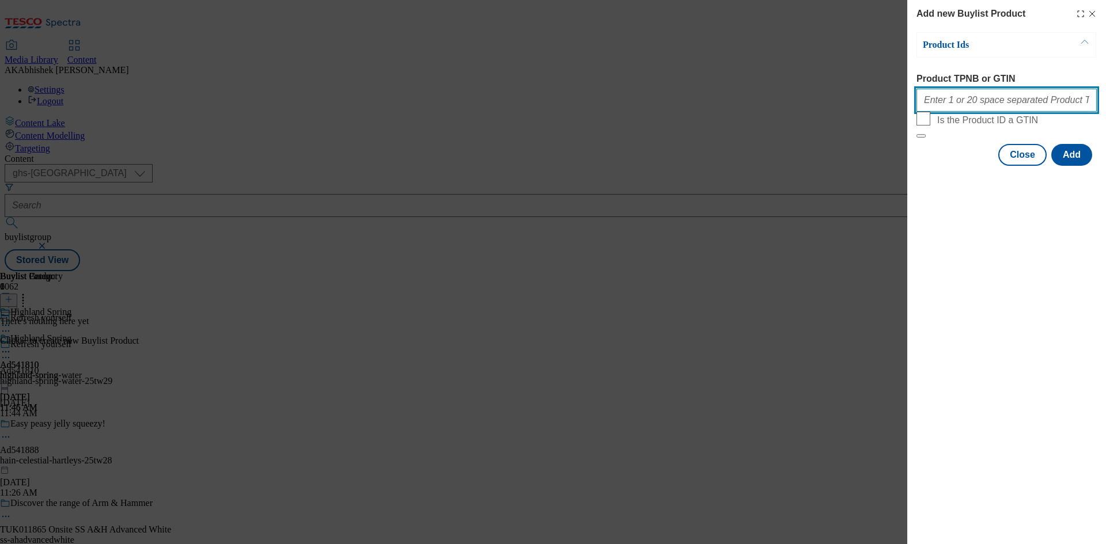
click at [958, 109] on input "Product TPNB or GTIN" at bounding box center [1006, 100] width 180 height 23
paste input "56741258"
type input "56741258"
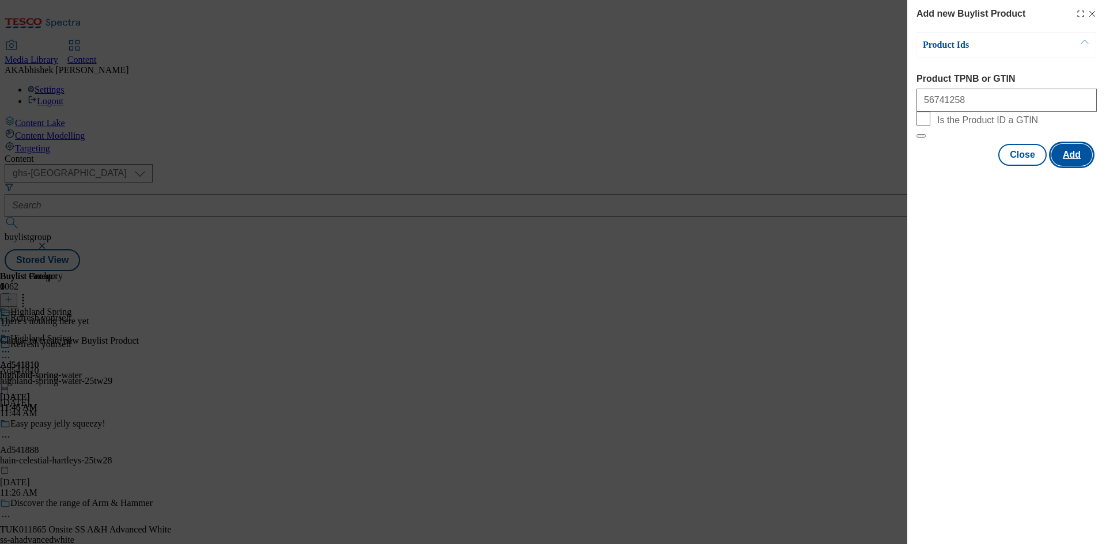
click at [1062, 166] on button "Add" at bounding box center [1071, 155] width 41 height 22
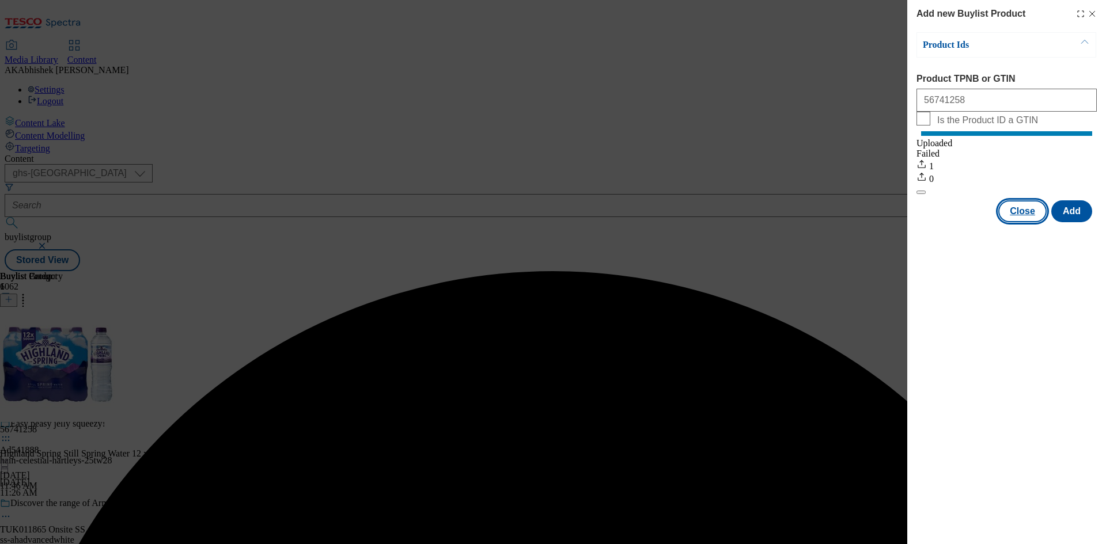
click at [1019, 222] on button "Close" at bounding box center [1022, 211] width 48 height 22
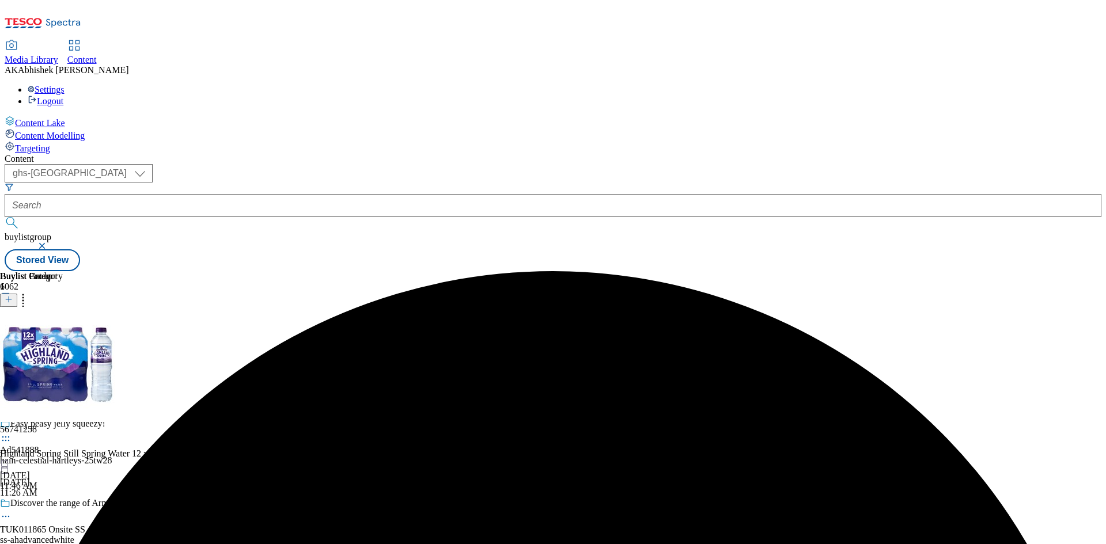
click at [12, 346] on icon at bounding box center [6, 352] width 12 height 12
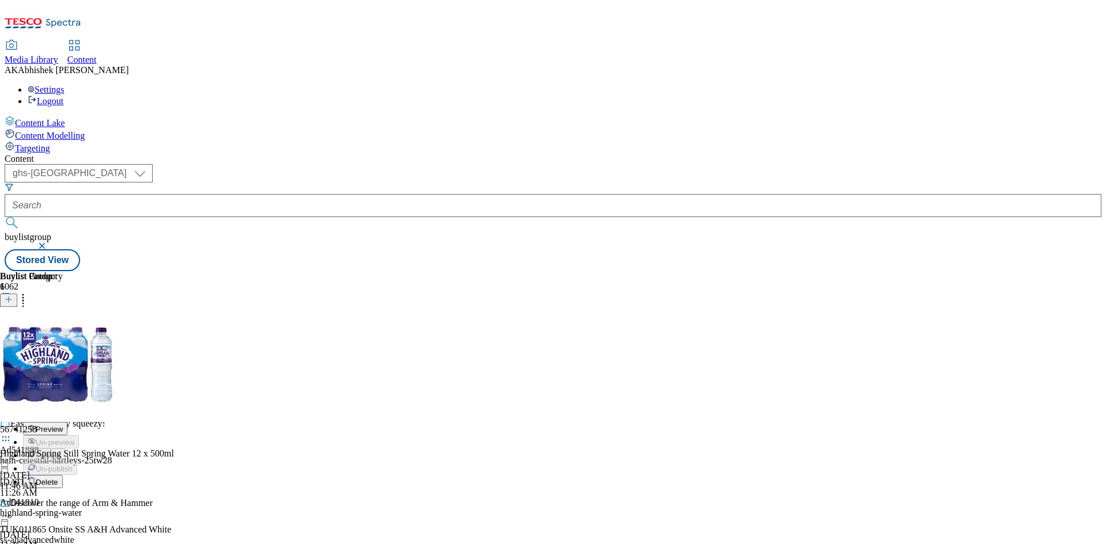
click at [63, 425] on span "Preview" at bounding box center [49, 429] width 27 height 9
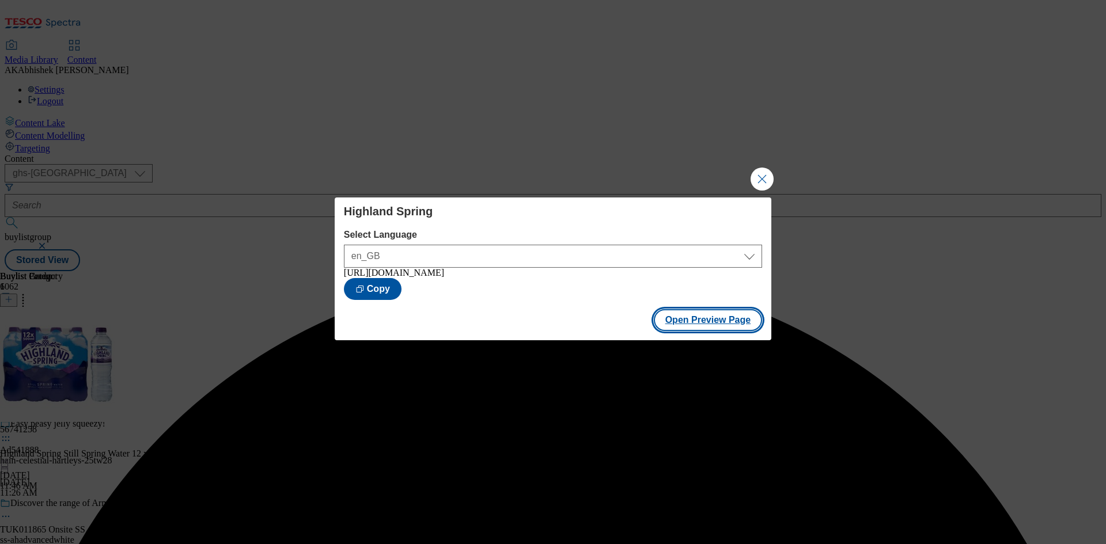
click at [707, 323] on button "Open Preview Page" at bounding box center [708, 320] width 109 height 22
click at [768, 177] on button "Close Modal" at bounding box center [762, 179] width 23 height 23
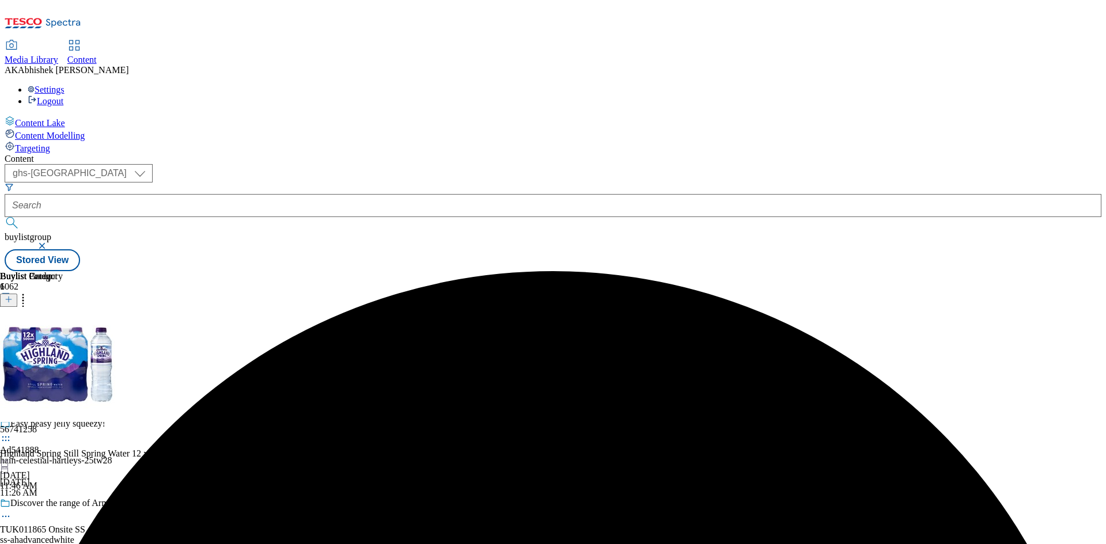
click at [12, 352] on icon at bounding box center [6, 358] width 12 height 12
click at [49, 378] on span "Edit" at bounding box center [42, 382] width 13 height 9
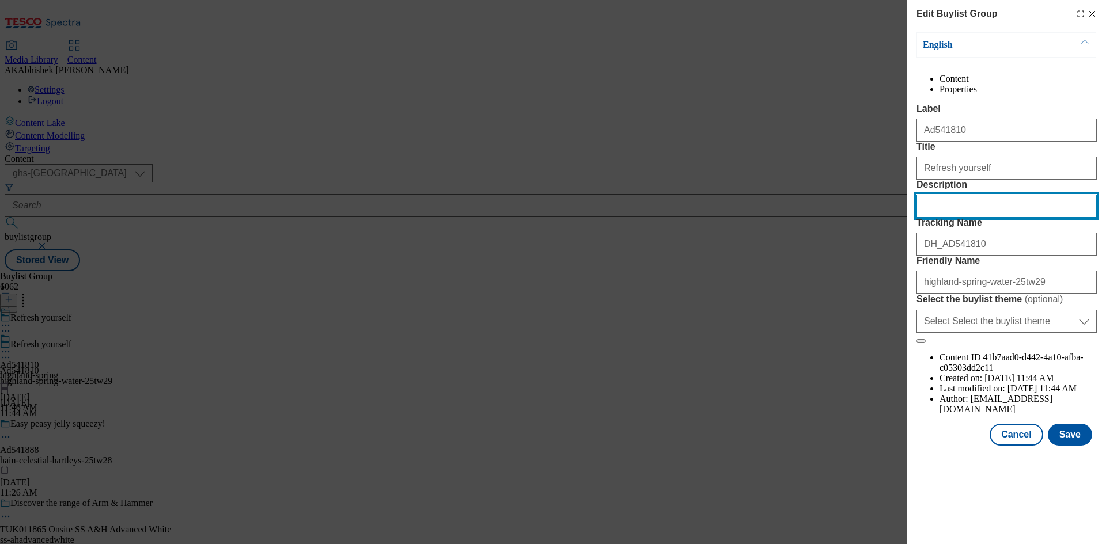
click at [973, 218] on input "Description" at bounding box center [1006, 206] width 180 height 23
paste input "Highland Spring Still Bottled Water 12 X 500Ml"
type input "Highland Spring Still Bottled Water 12 X 500Ml"
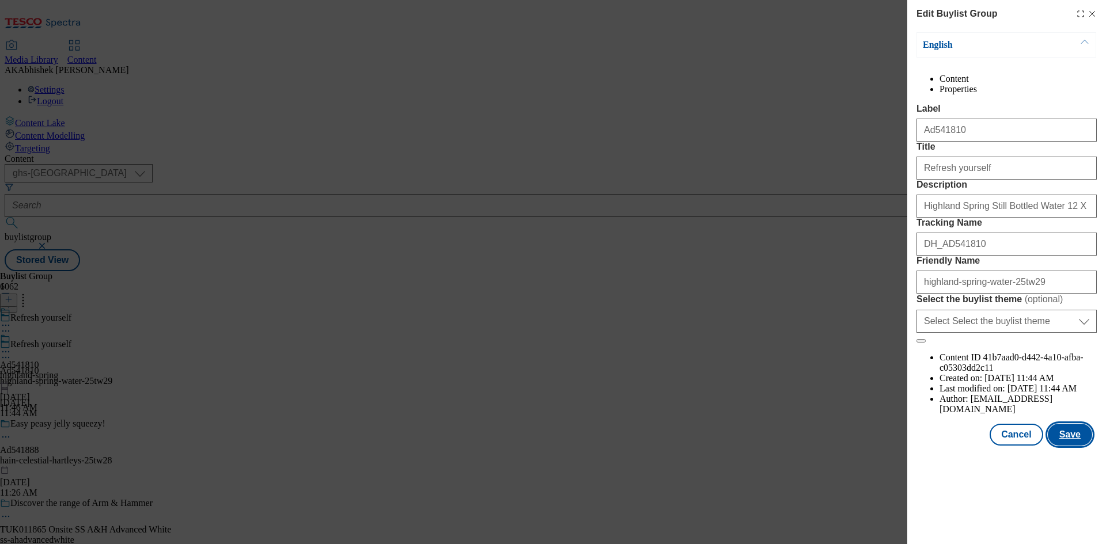
click at [1058, 446] on button "Save" at bounding box center [1070, 435] width 44 height 22
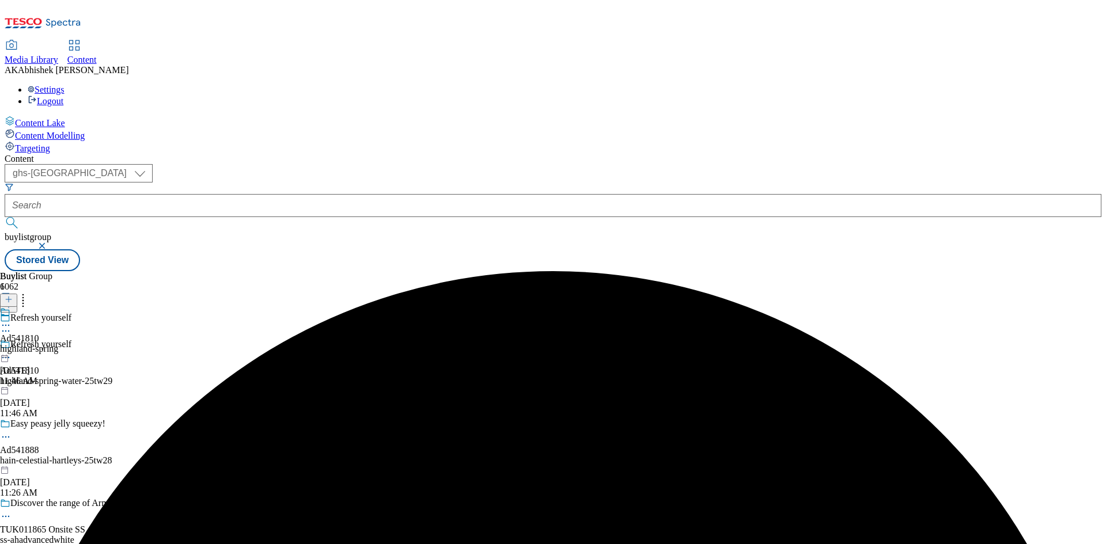
click at [12, 320] on icon at bounding box center [6, 326] width 12 height 12
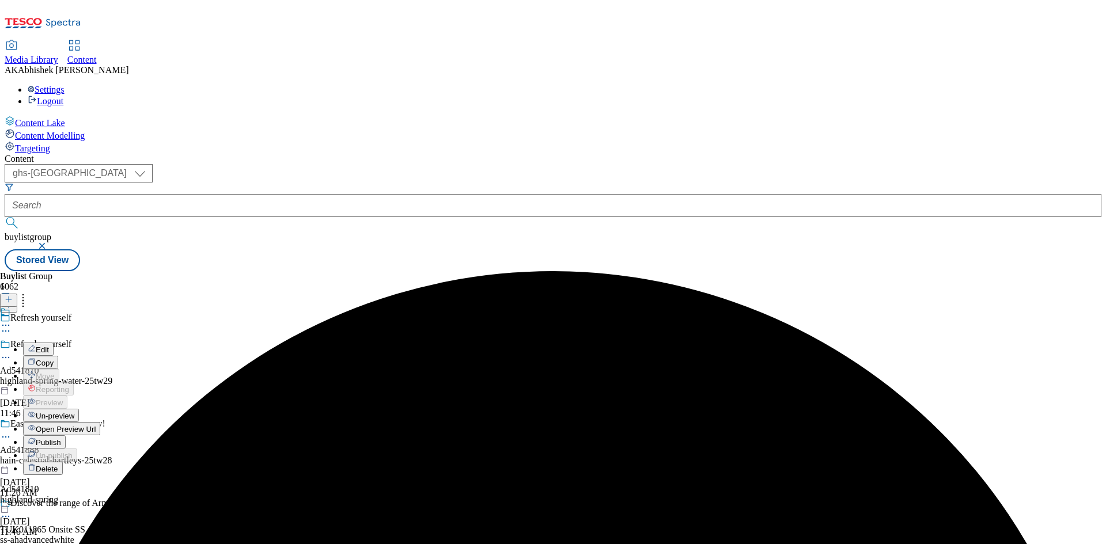
click at [49, 346] on span "Edit" at bounding box center [42, 350] width 13 height 9
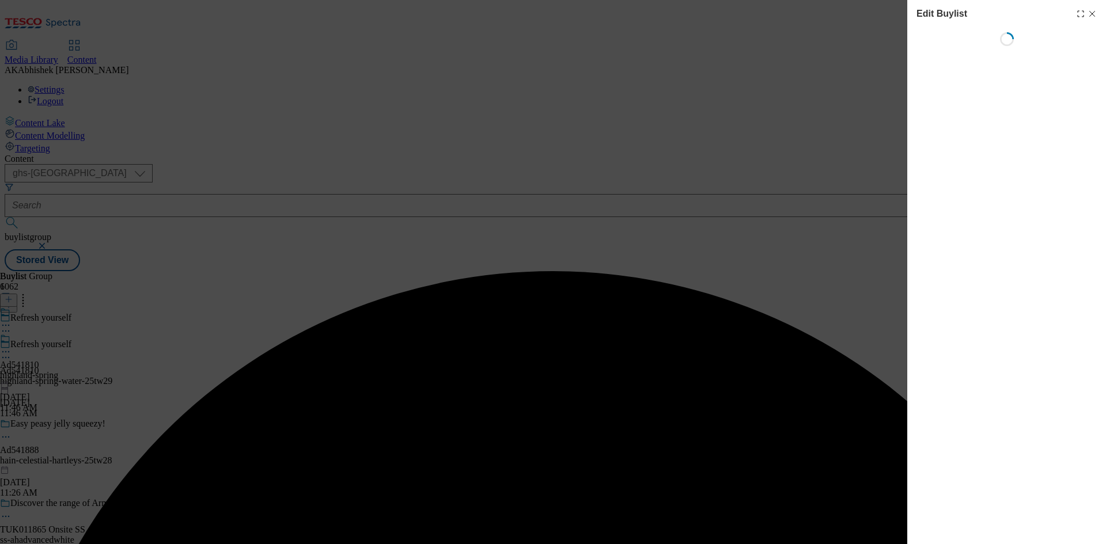
select select "tactical"
select select "supplier funded short term 1-3 weeks"
select select "dunnhumby"
select select "Banner"
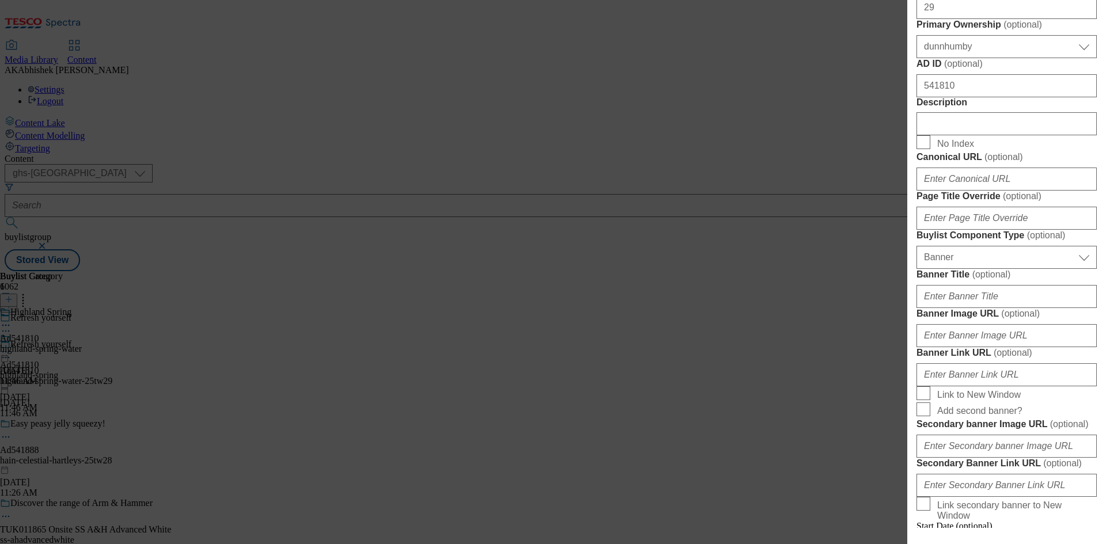
scroll to position [518, 0]
click at [983, 135] on input "Description" at bounding box center [1006, 123] width 180 height 23
paste input "Highland Spring Still Bottled Water 12 X 500Ml"
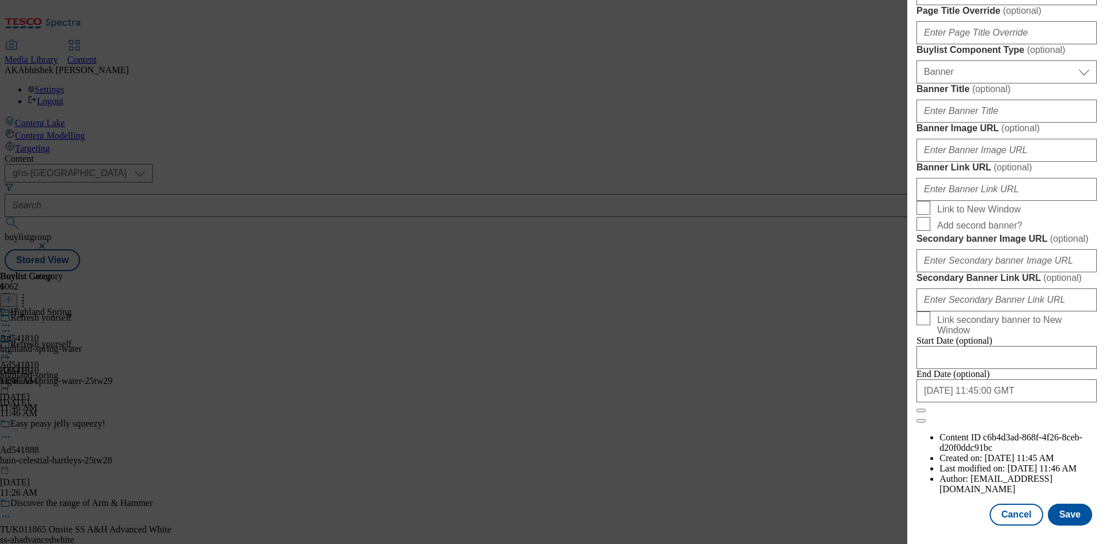
scroll to position [1131, 0]
type input "Highland Spring Still Bottled Water 12 X 500Ml"
click at [1067, 509] on button "Save" at bounding box center [1070, 515] width 44 height 22
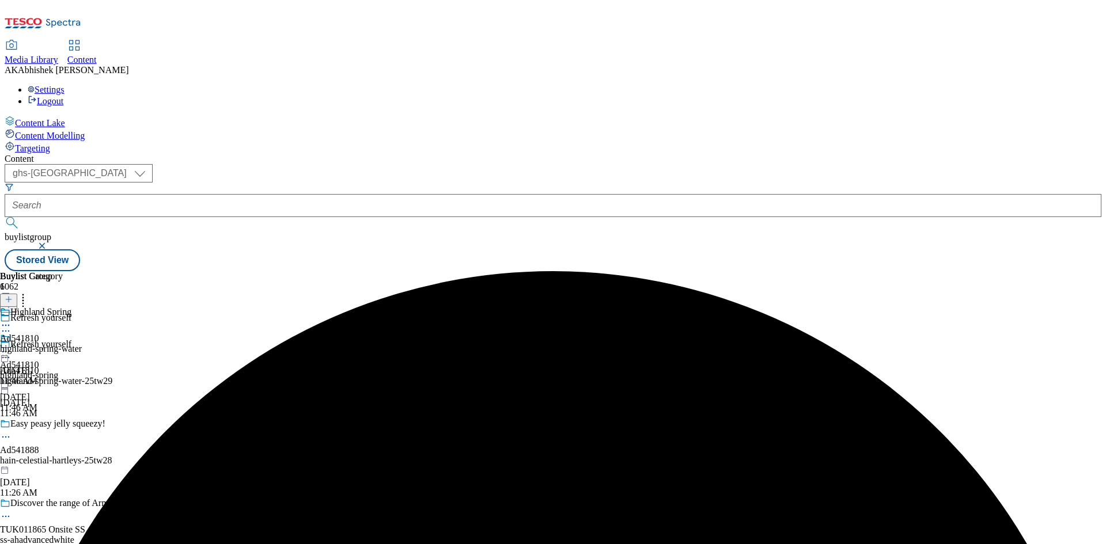
click at [12, 320] on icon at bounding box center [6, 326] width 12 height 12
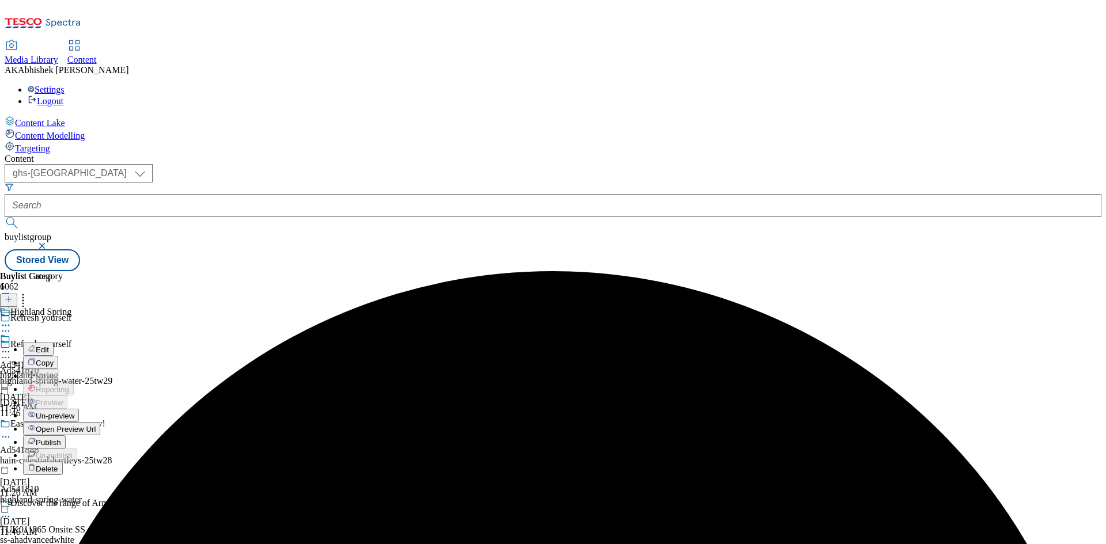
click at [49, 346] on span "Edit" at bounding box center [42, 350] width 13 height 9
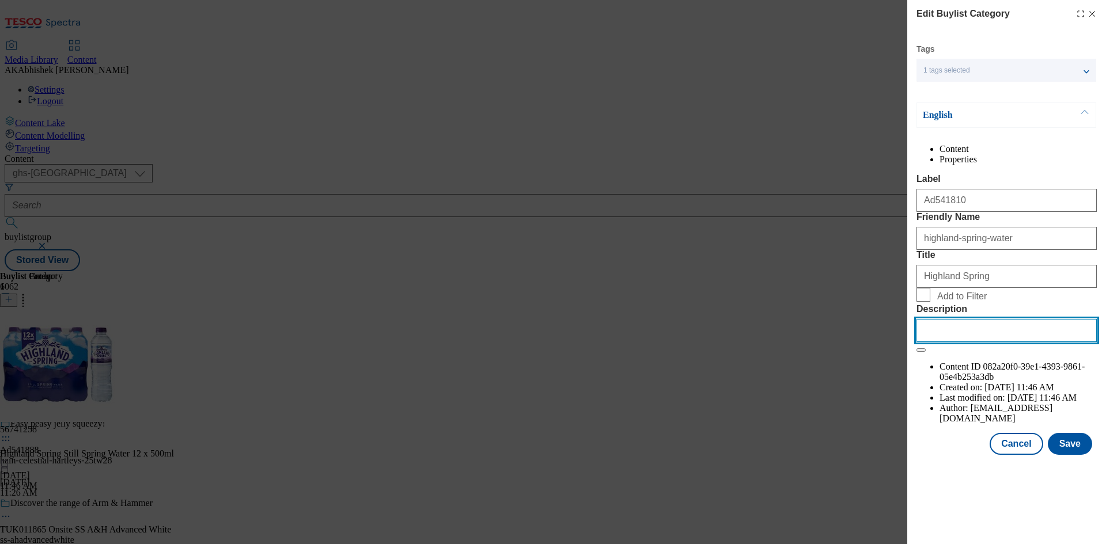
click at [999, 342] on input "Description" at bounding box center [1006, 330] width 180 height 23
paste input "Highland Spring Still Bottled Water 12 X 500Ml"
type input "Highland Spring Still Bottled Water 12 X 500Ml"
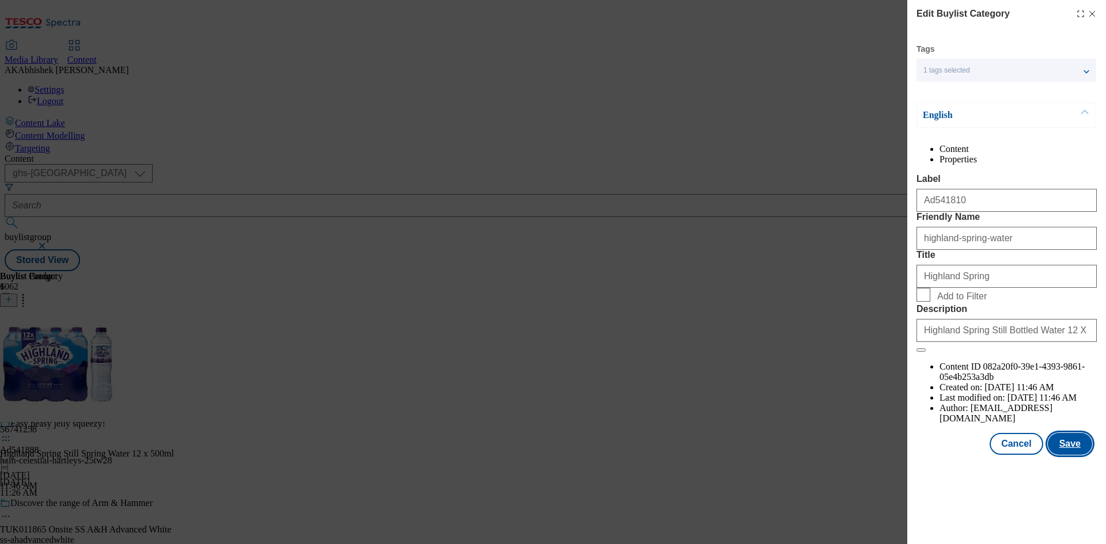
click at [1073, 455] on button "Save" at bounding box center [1070, 444] width 44 height 22
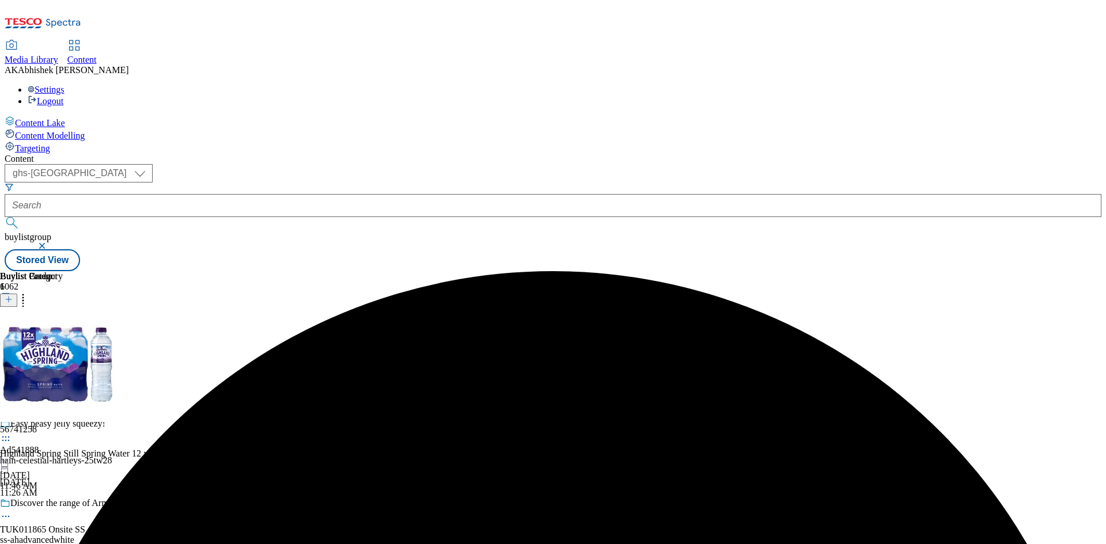
click at [7, 351] on circle at bounding box center [6, 352] width 2 height 2
